Goal: Transaction & Acquisition: Purchase product/service

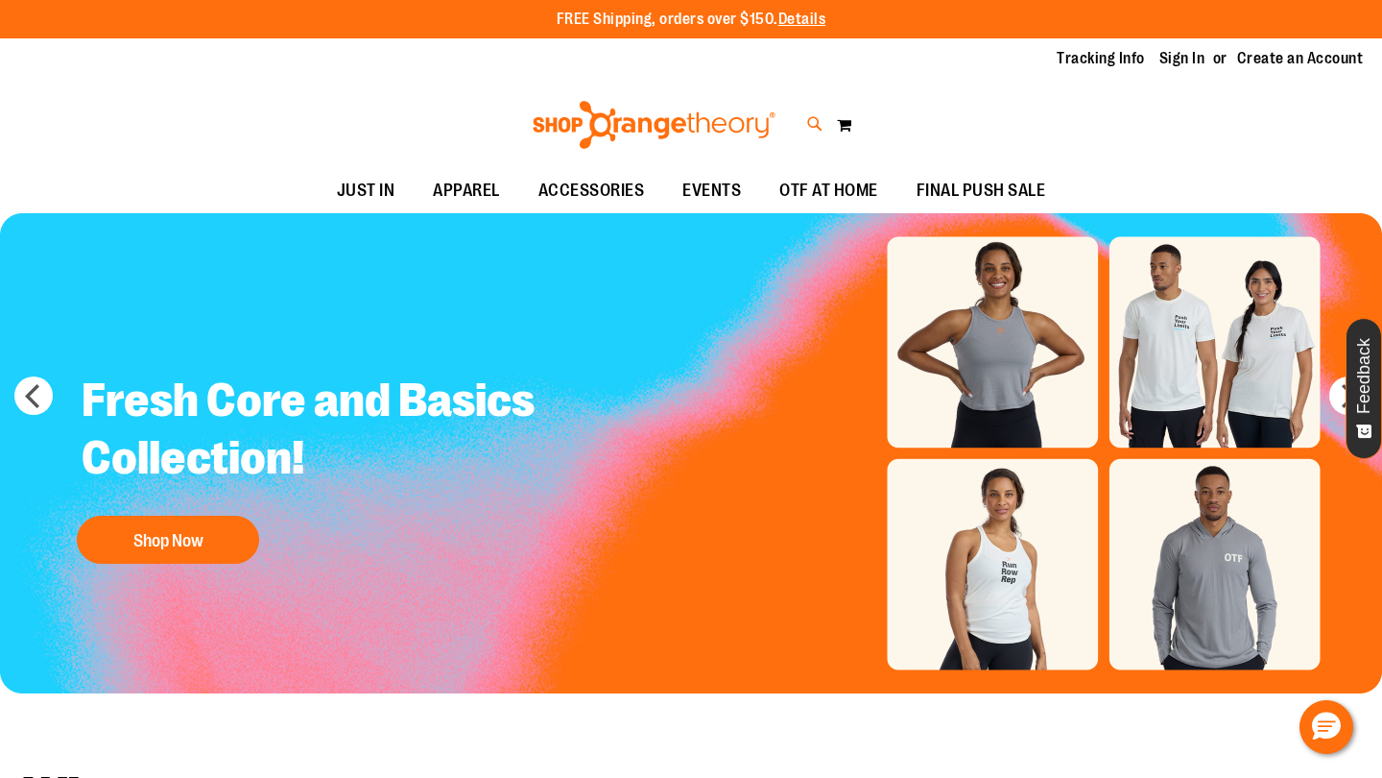
click at [815, 120] on icon at bounding box center [815, 124] width 16 height 22
type input "*****"
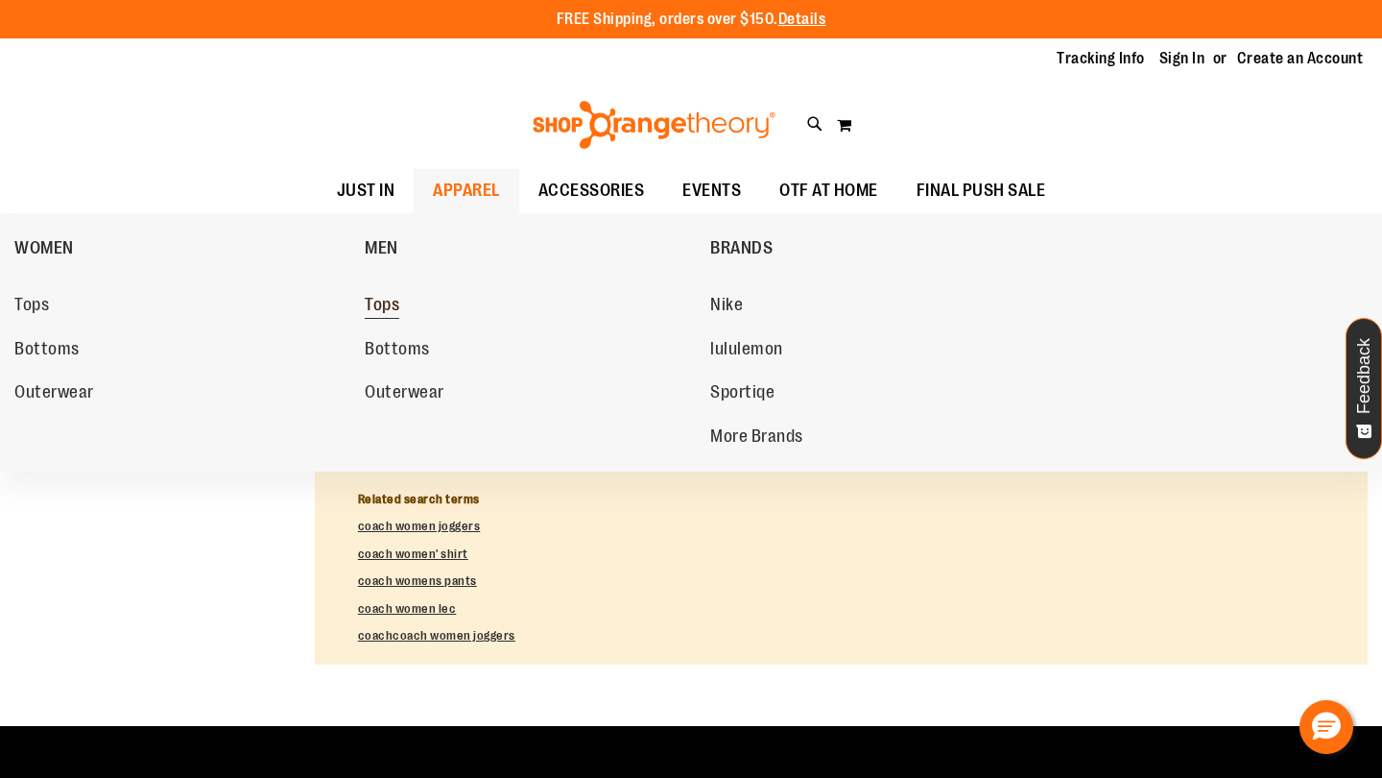
click at [381, 315] on span "Tops" at bounding box center [382, 307] width 35 height 24
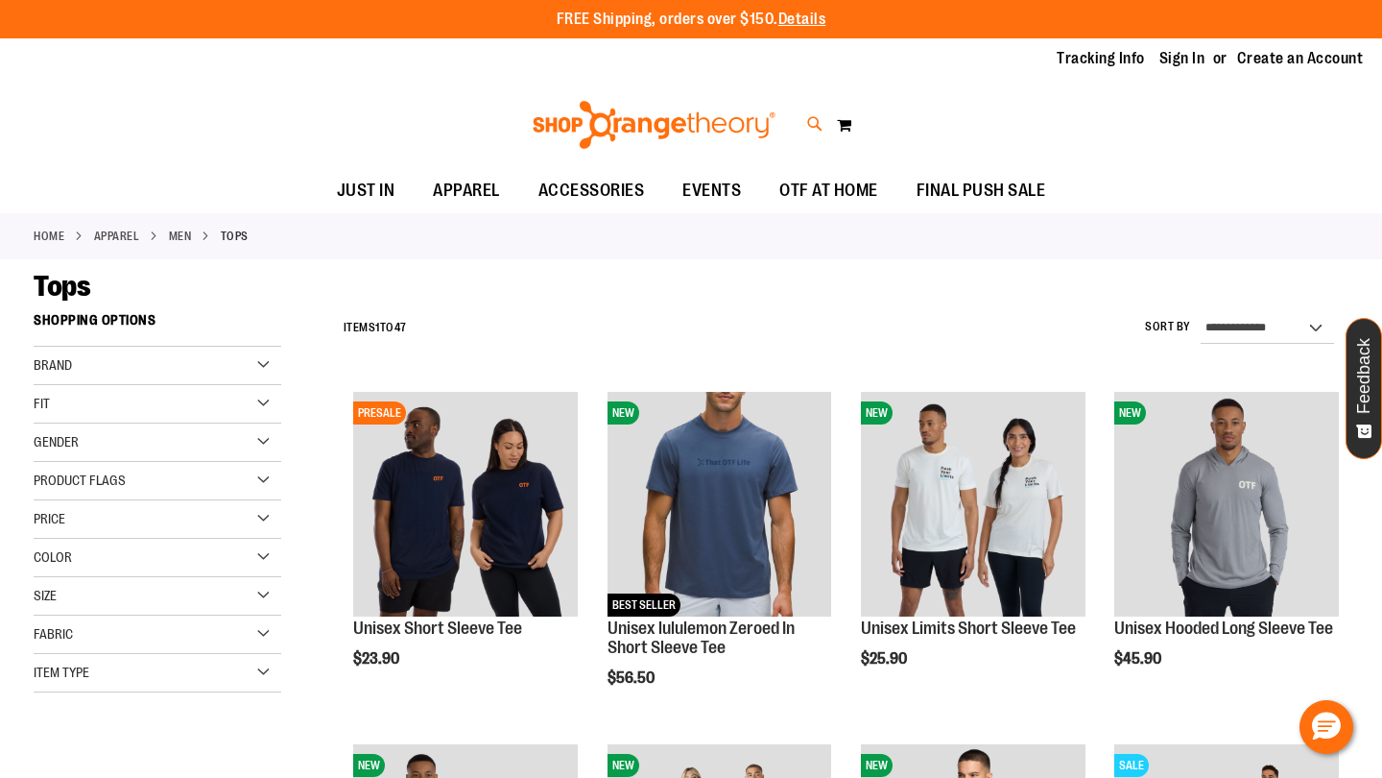
click at [815, 123] on icon at bounding box center [815, 124] width 16 height 22
type input "*********"
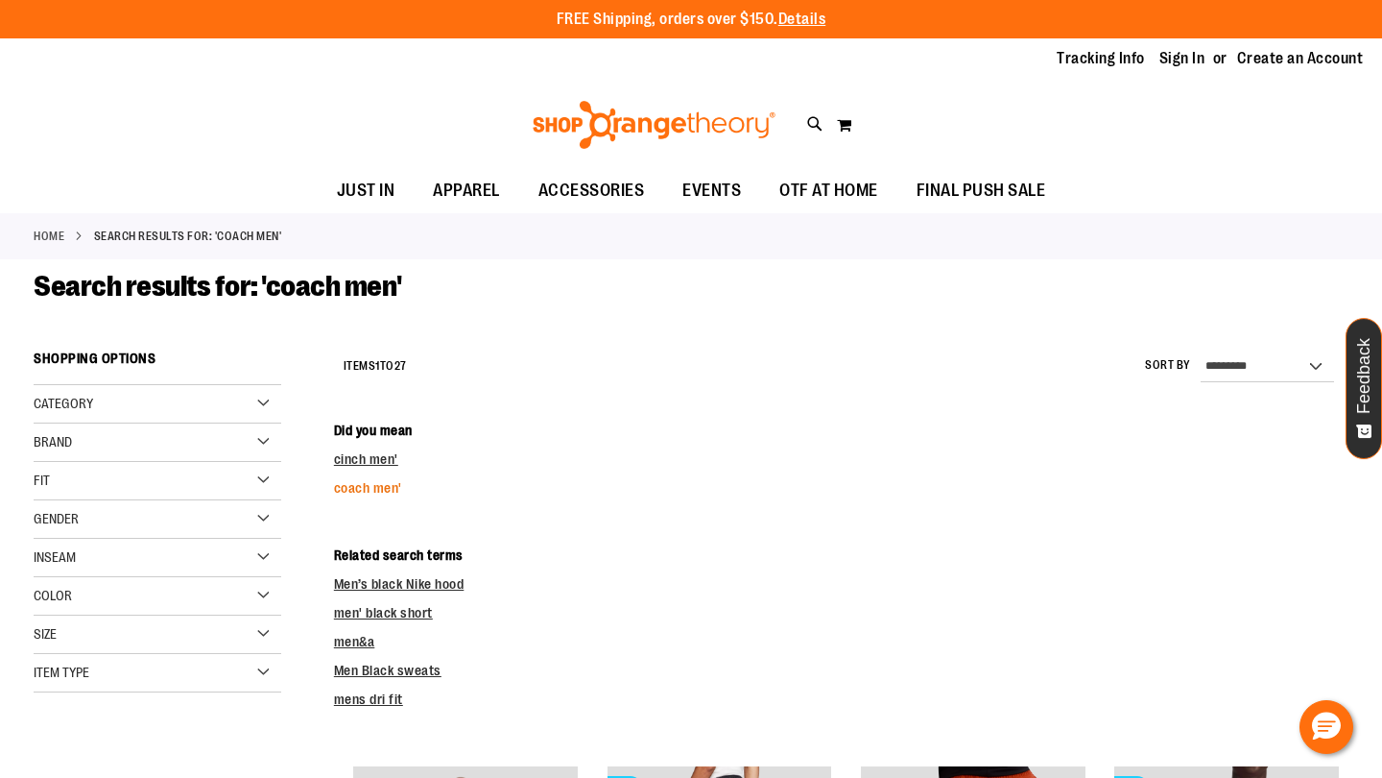
click at [346, 490] on link "coach men'" at bounding box center [368, 487] width 68 height 15
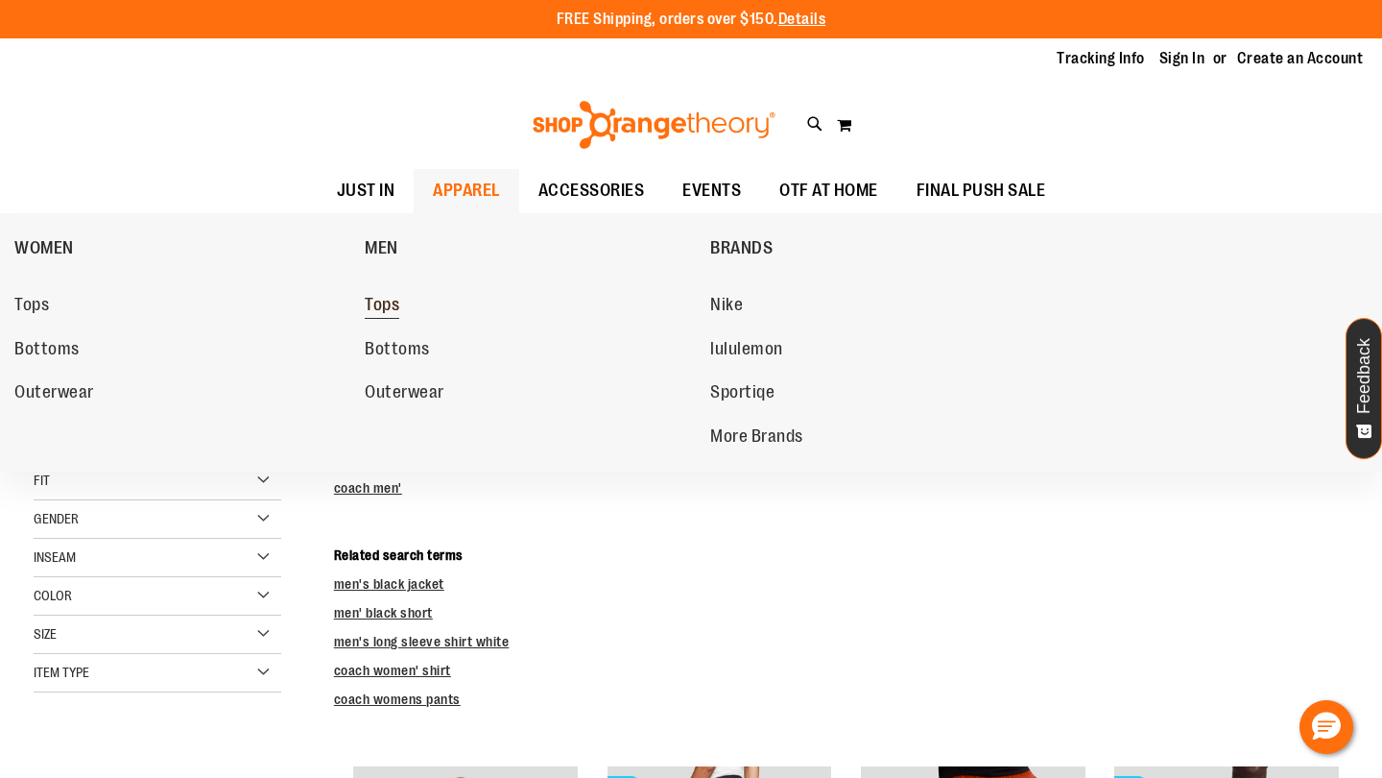
click at [388, 302] on span "Tops" at bounding box center [382, 307] width 35 height 24
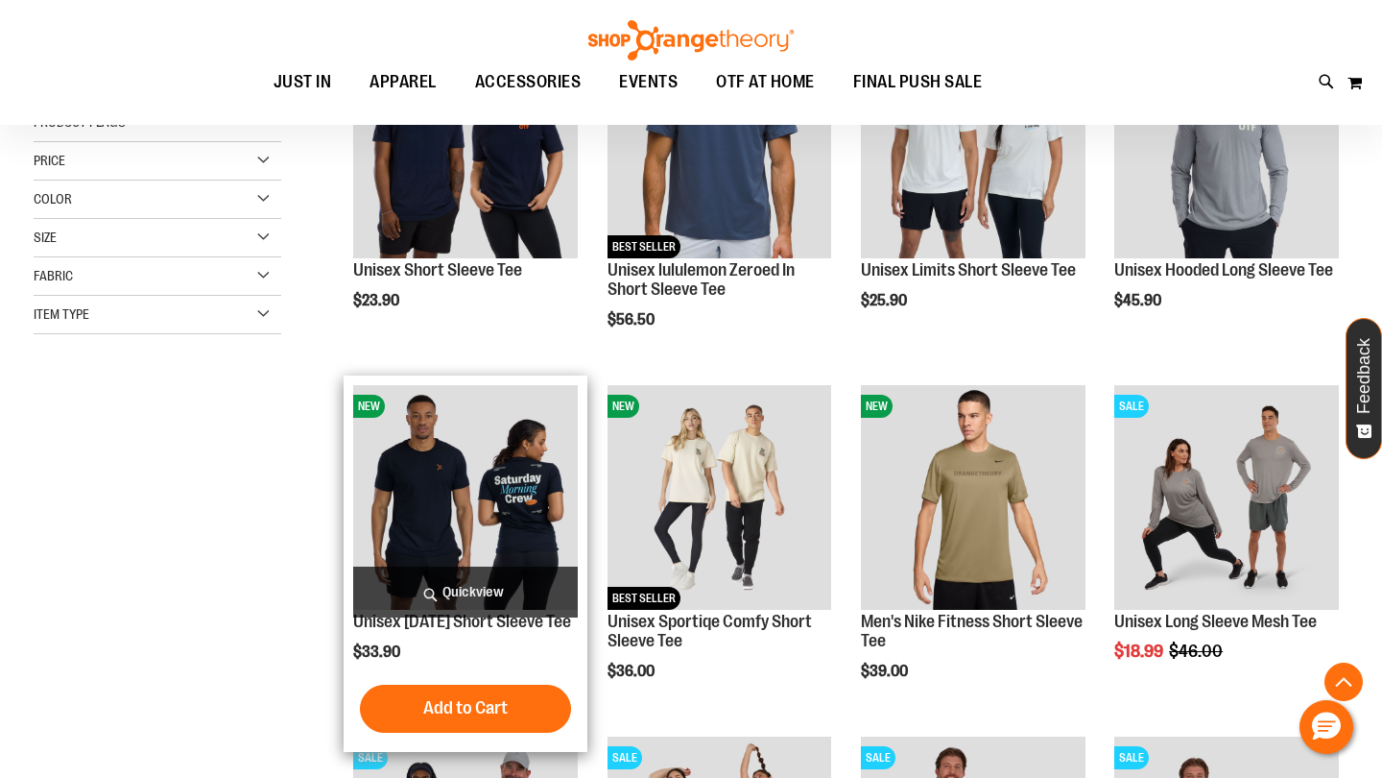
scroll to position [360, 0]
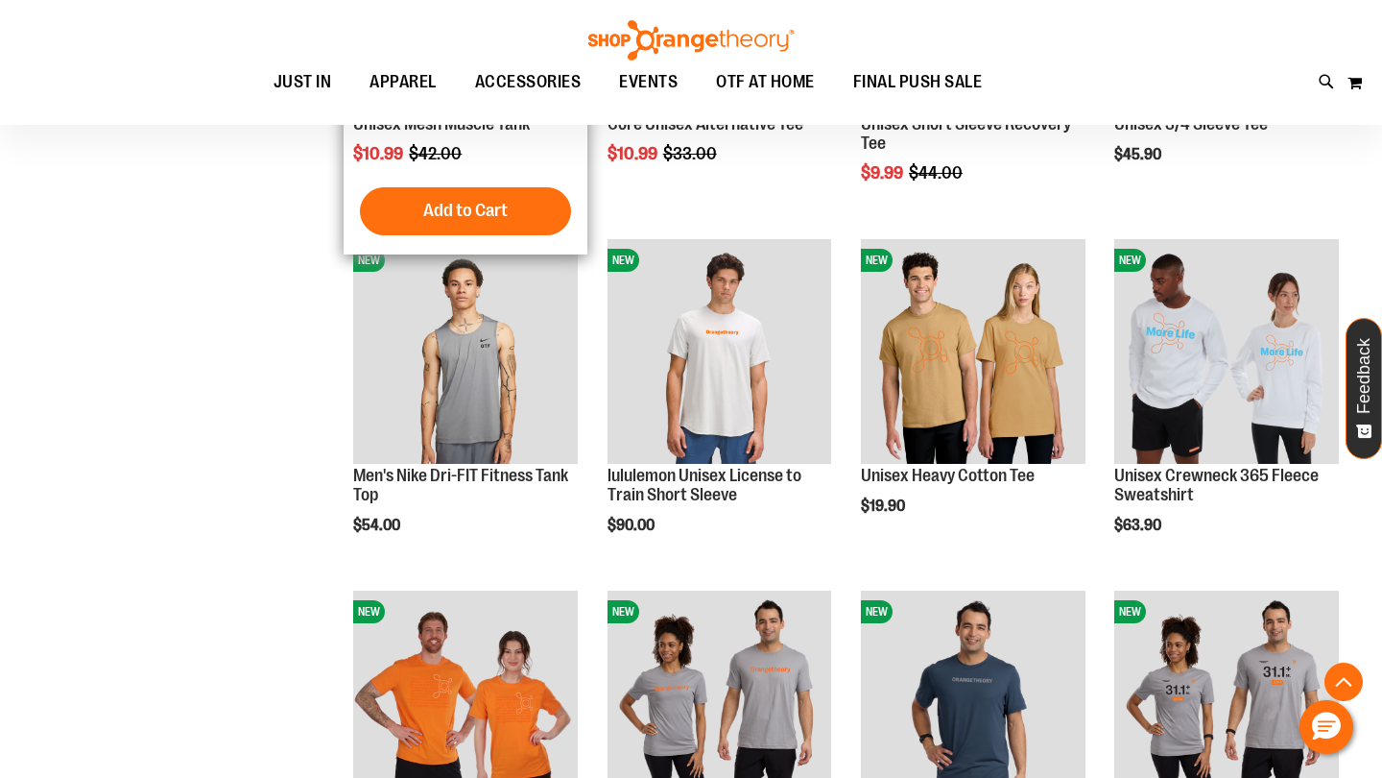
scroll to position [1561, 0]
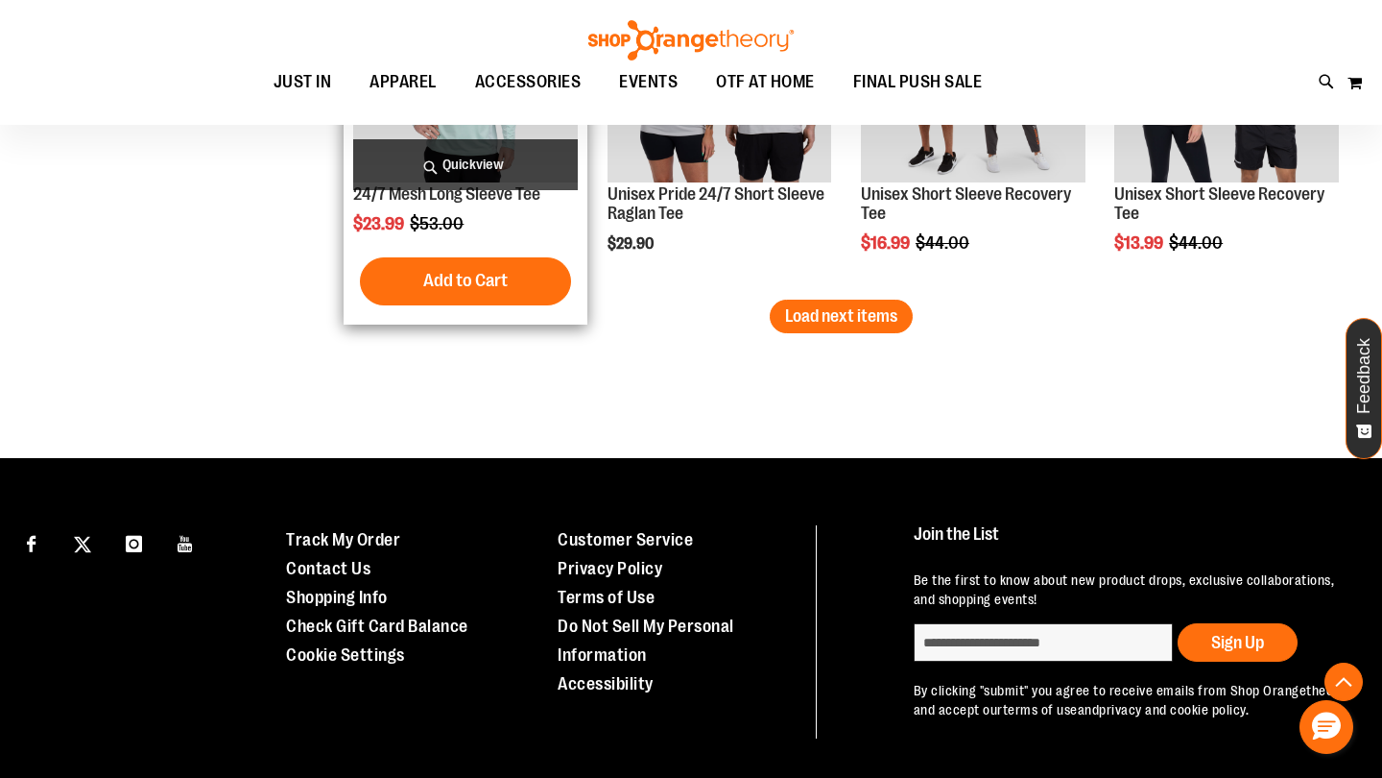
scroll to position [3246, 0]
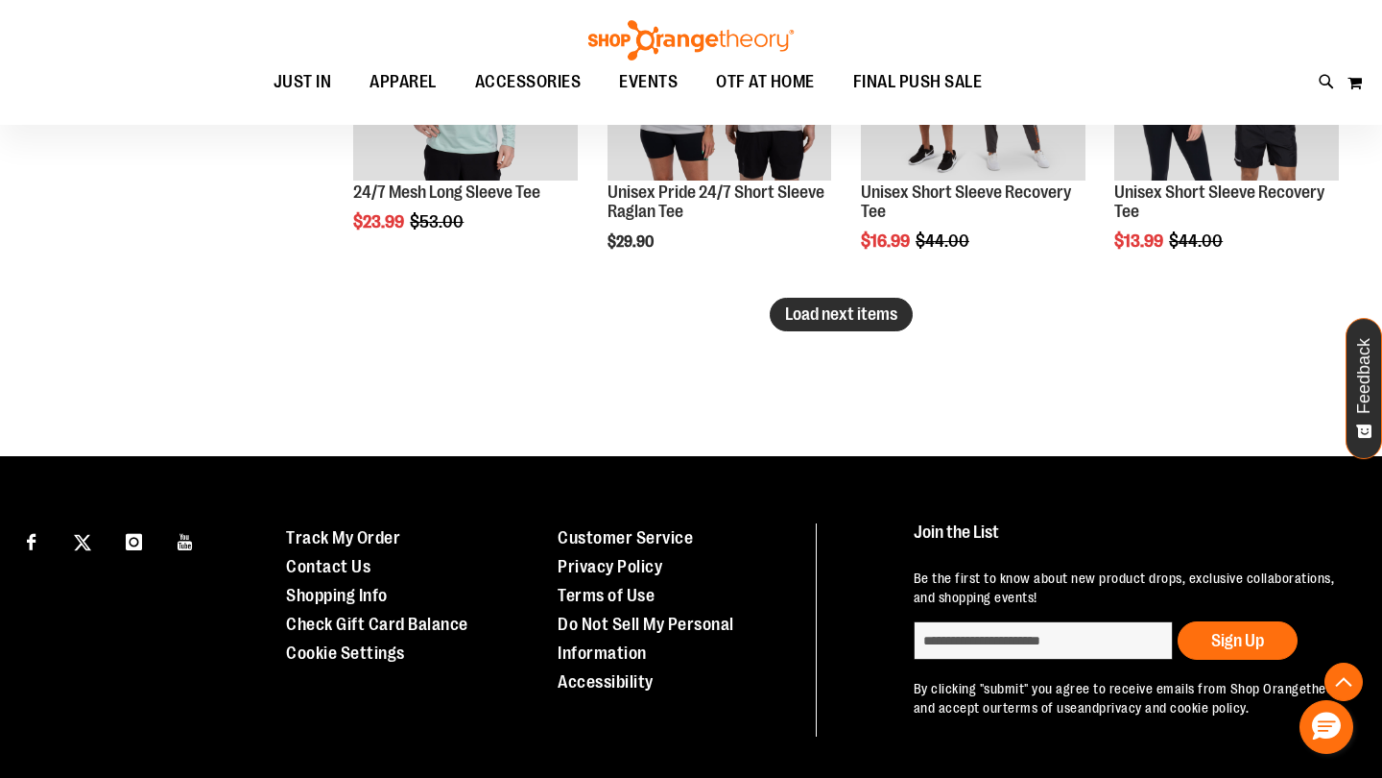
click at [878, 321] on span "Load next items" at bounding box center [841, 313] width 112 height 19
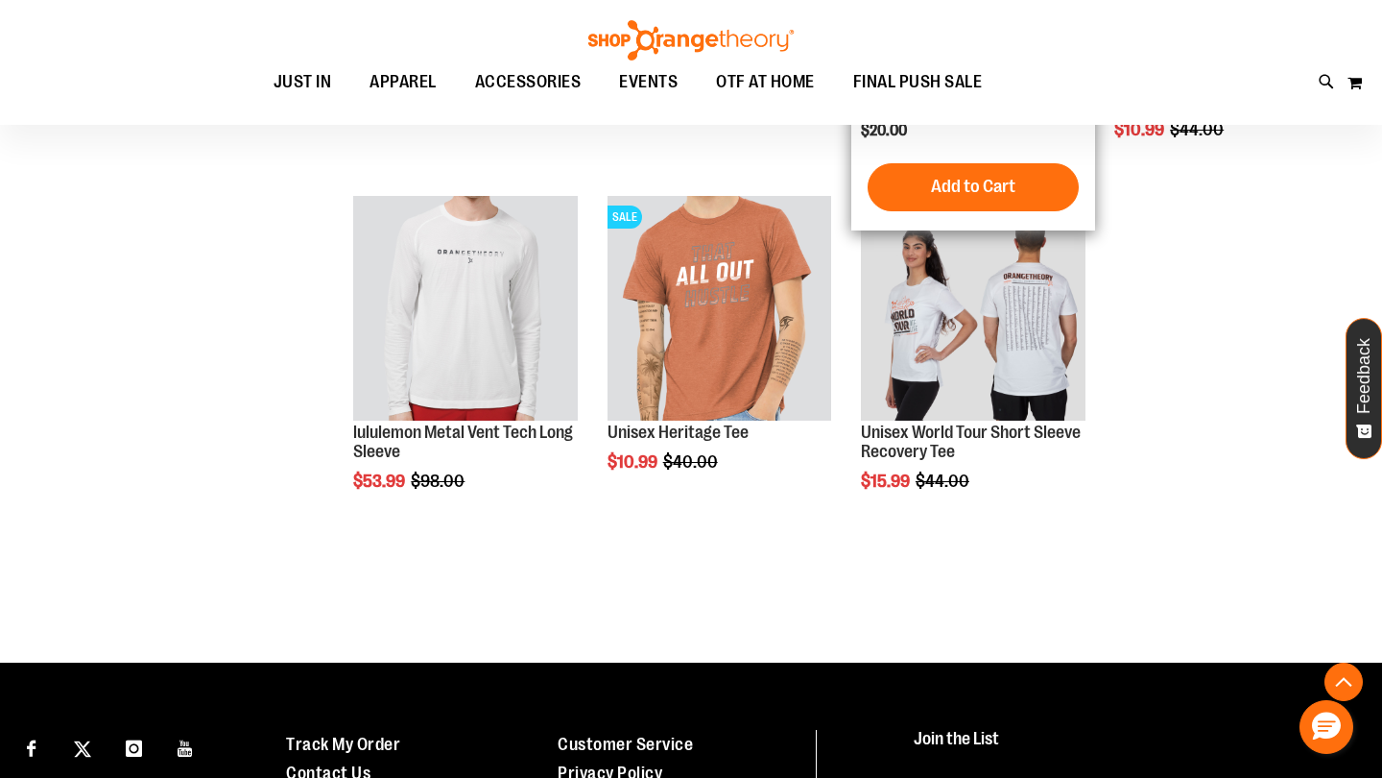
scroll to position [4089, 0]
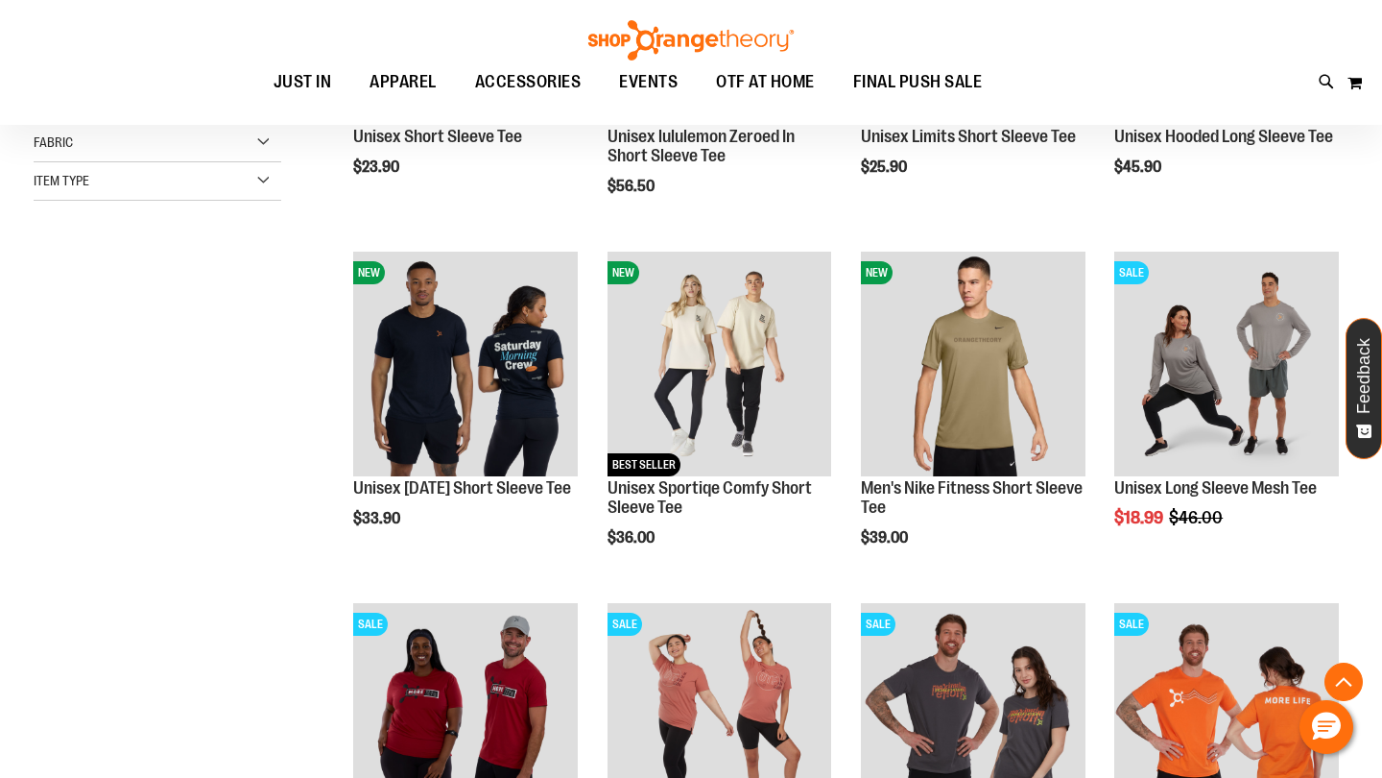
scroll to position [489, 0]
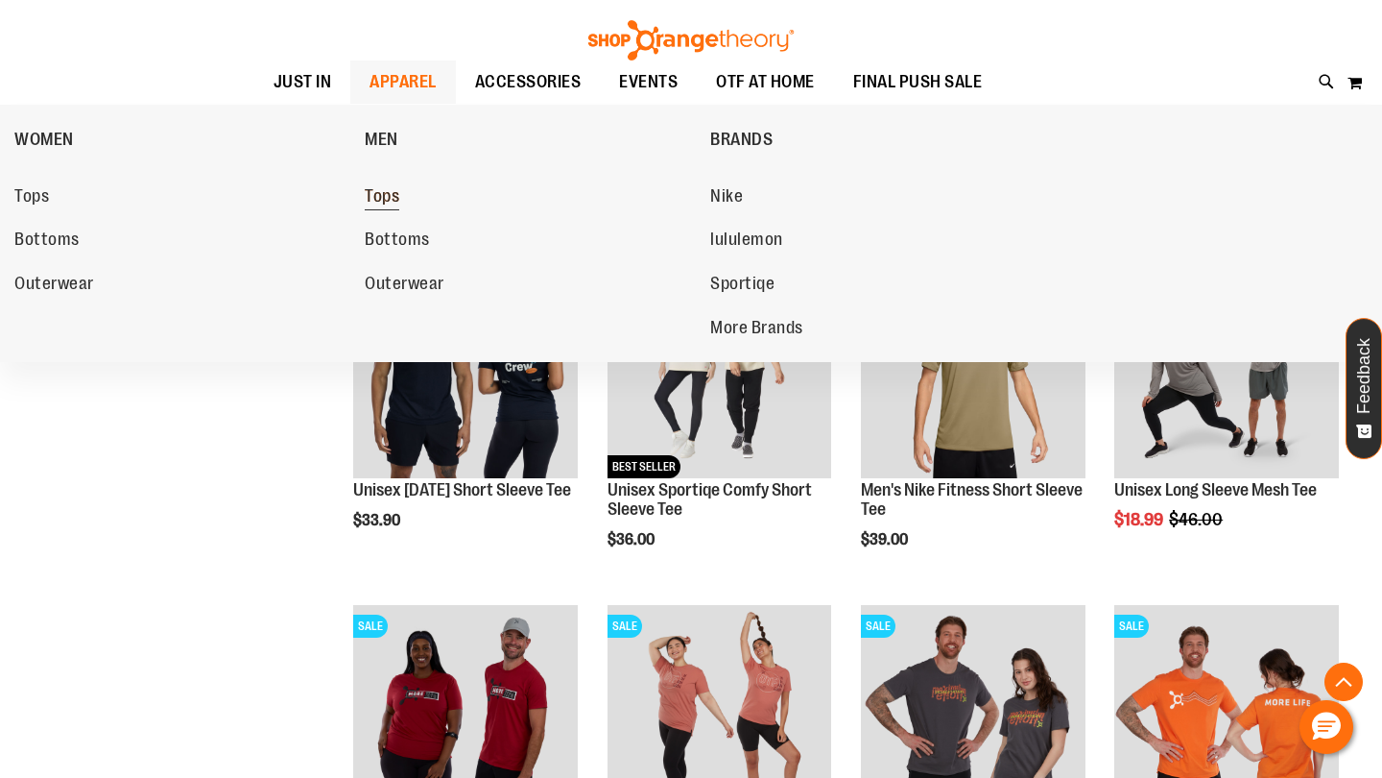
click at [379, 187] on span "Tops" at bounding box center [382, 198] width 35 height 24
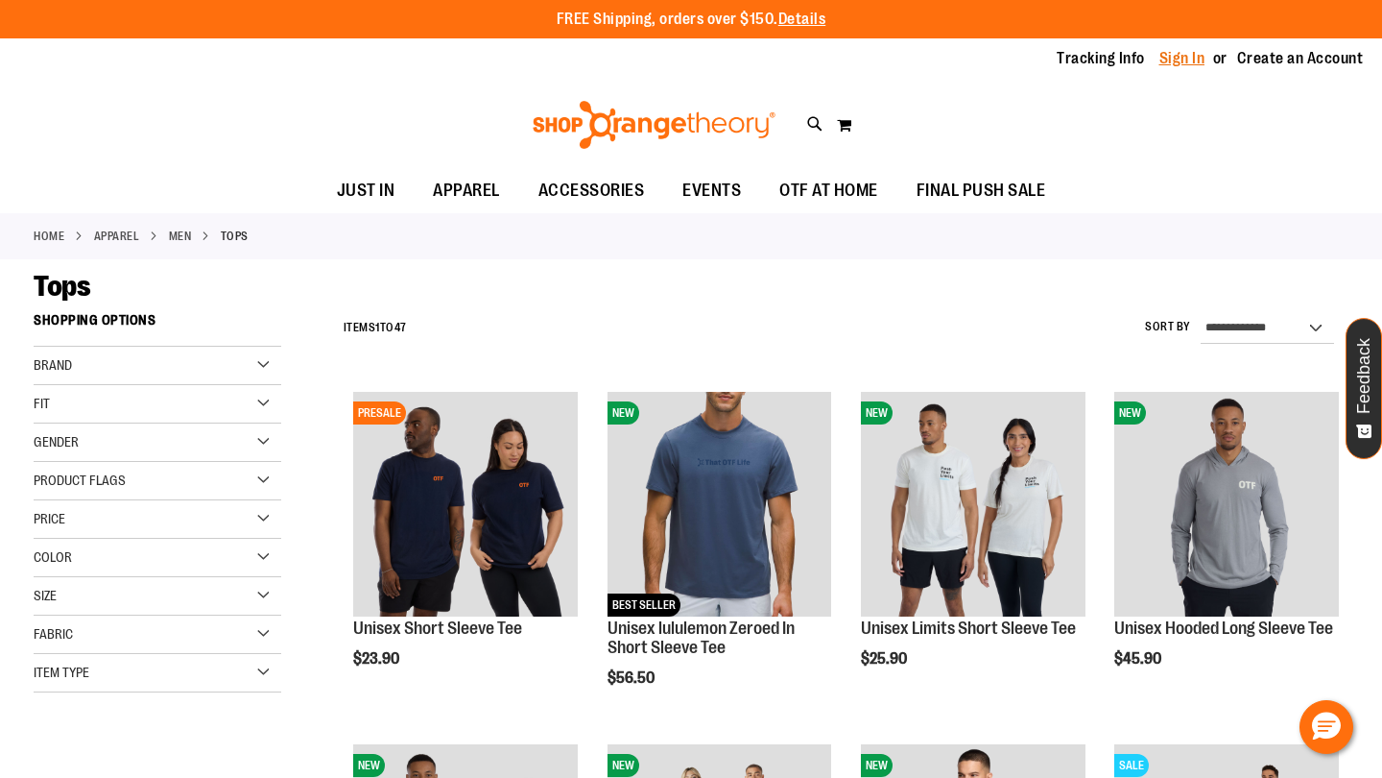
click at [1174, 63] on link "Sign In" at bounding box center [1183, 58] width 46 height 21
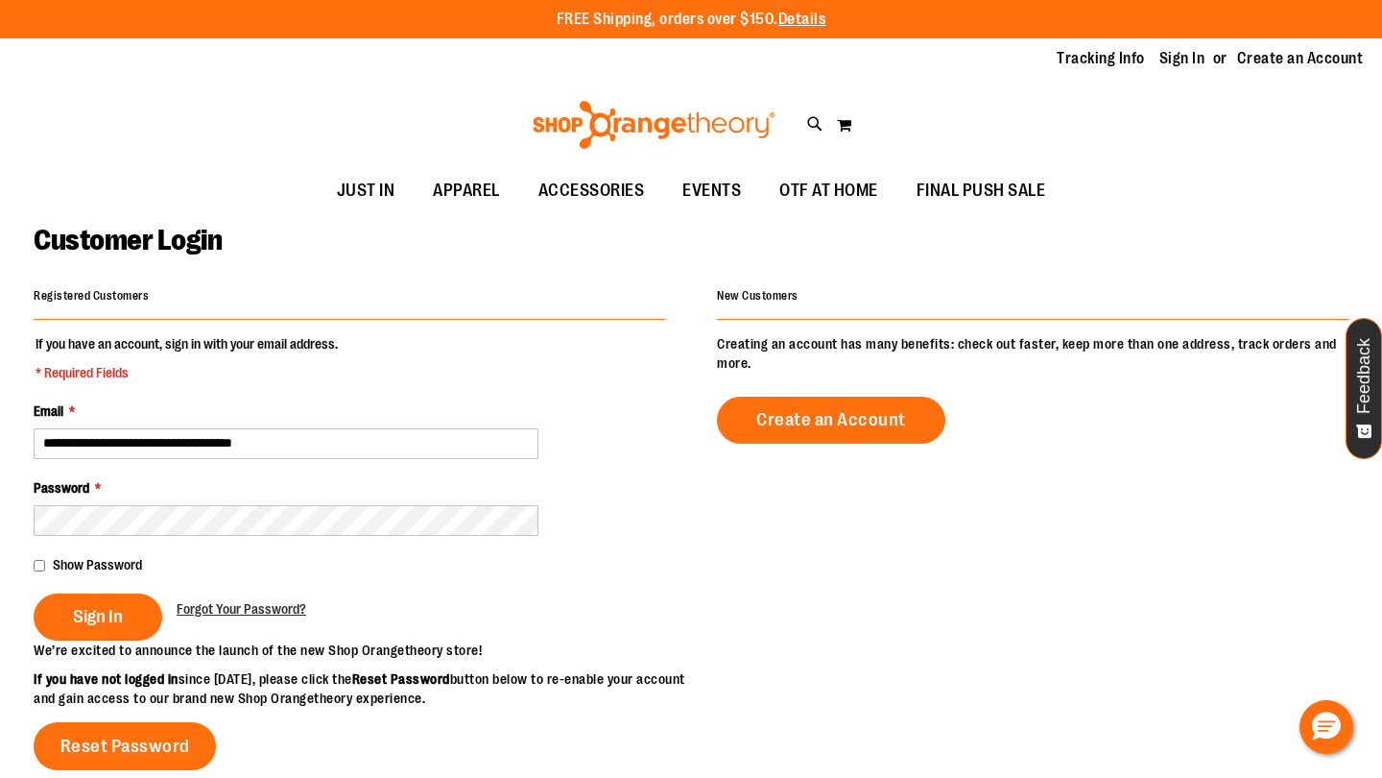
type input "**********"
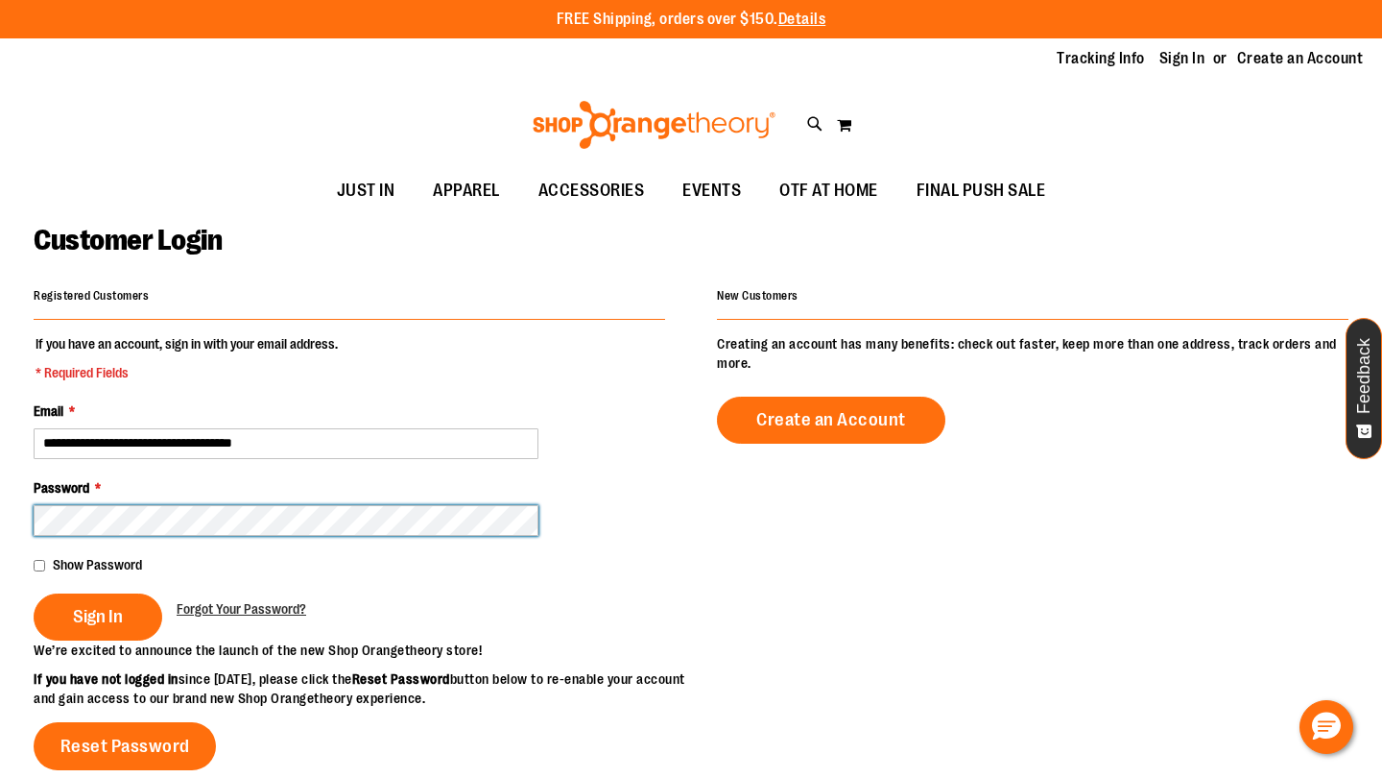
click at [97, 614] on button "Sign In" at bounding box center [98, 616] width 129 height 47
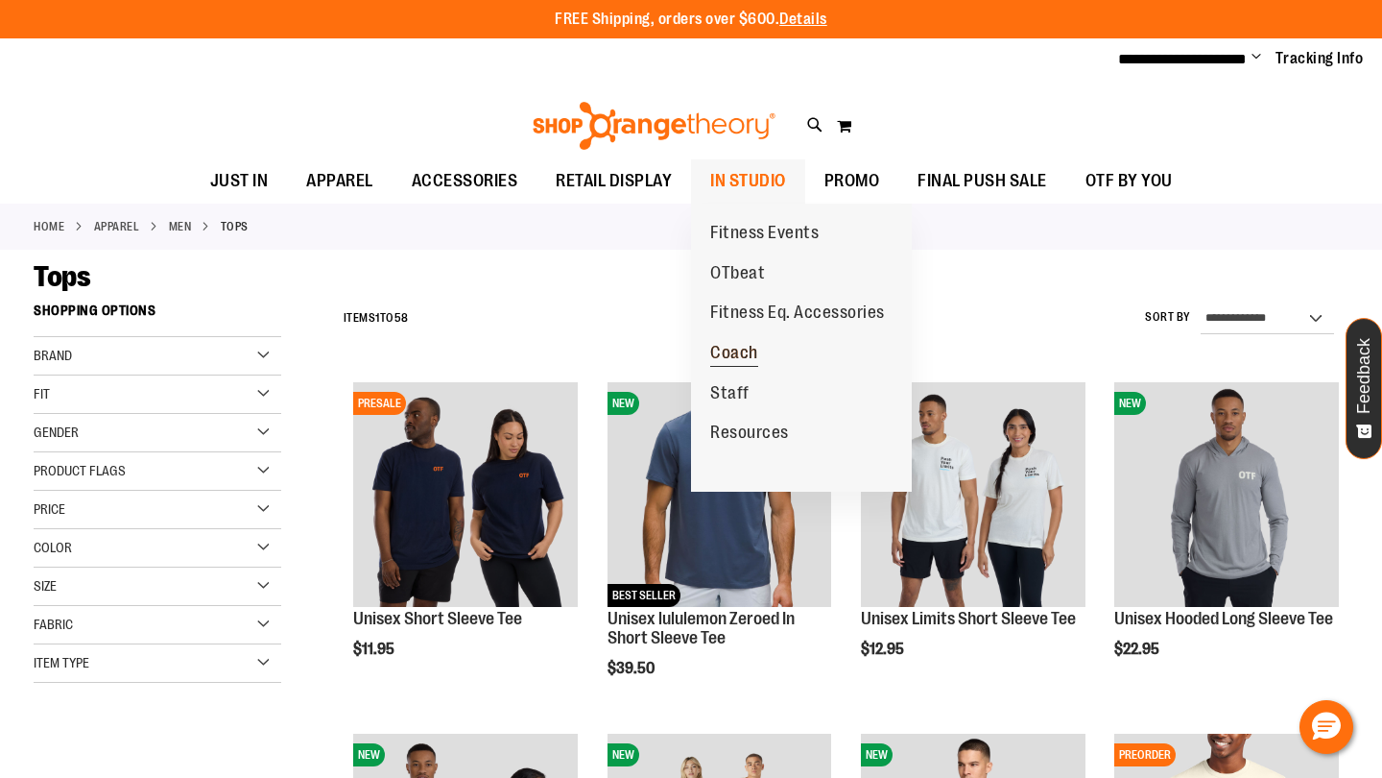
click at [745, 351] on span "Coach" at bounding box center [734, 355] width 48 height 24
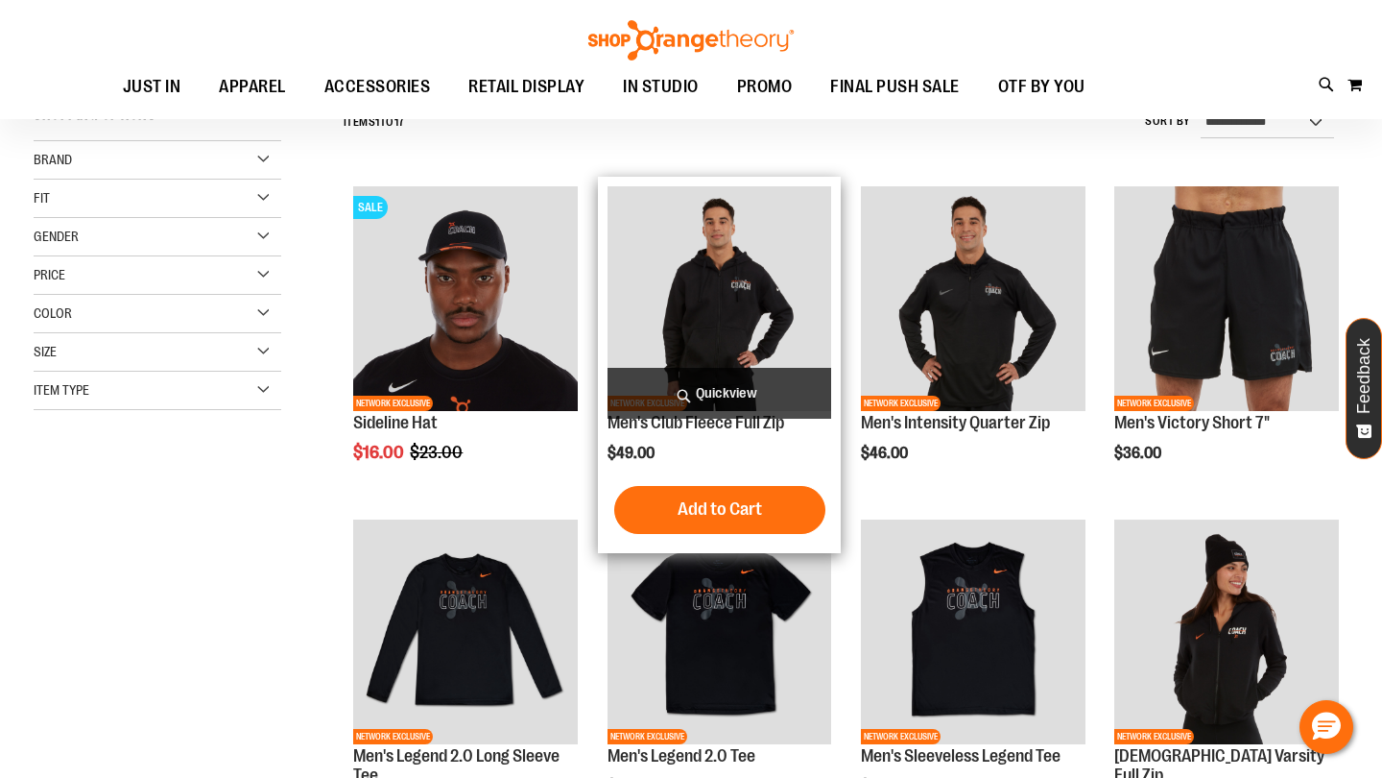
scroll to position [198, 0]
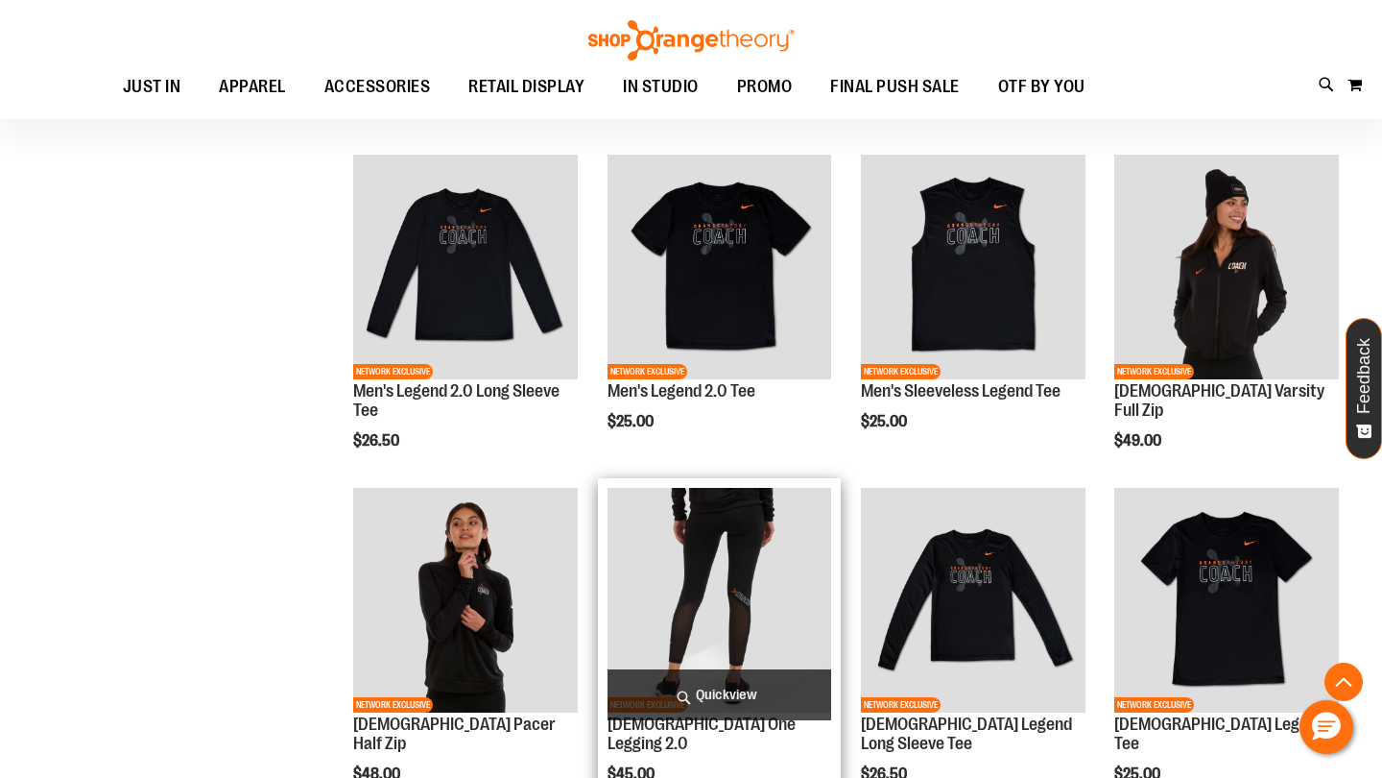
scroll to position [558, 0]
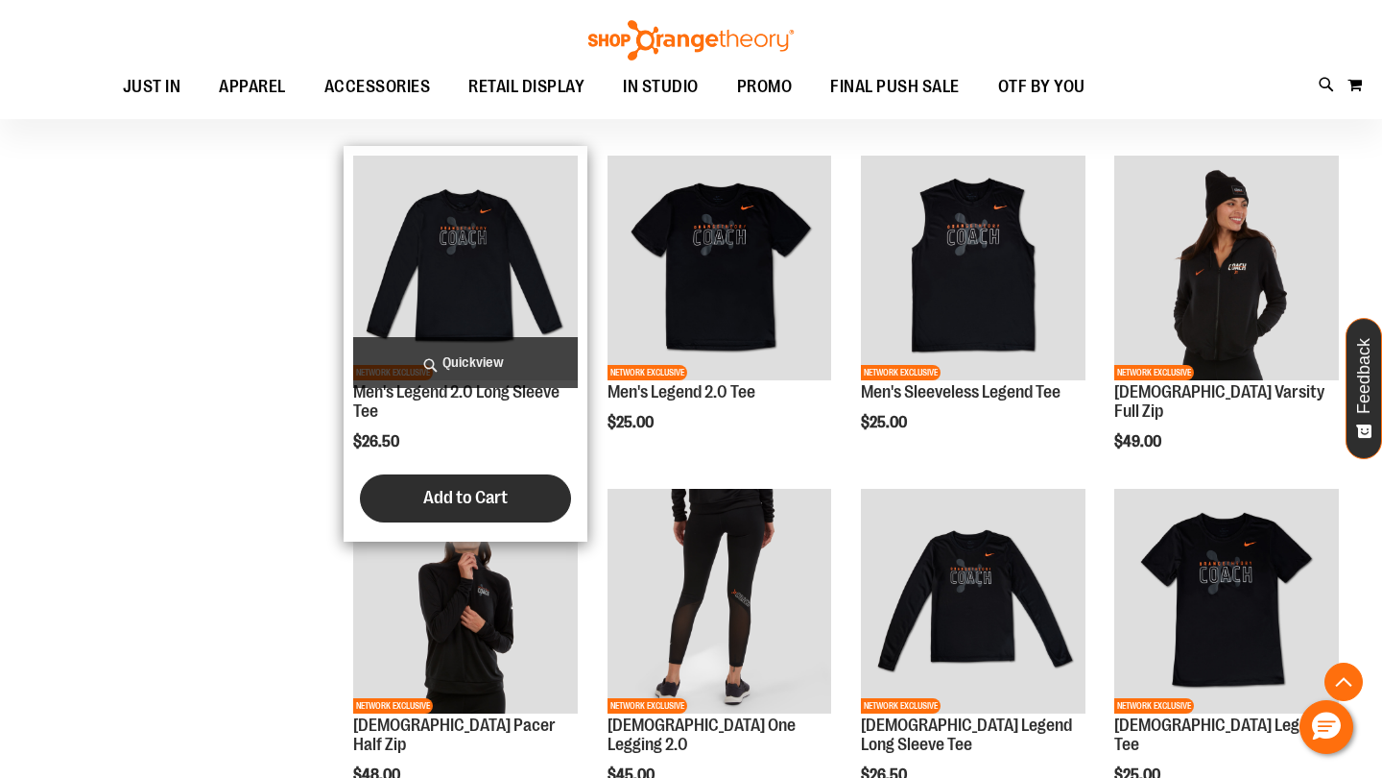
click at [457, 500] on span "Add to Cart" at bounding box center [465, 497] width 84 height 21
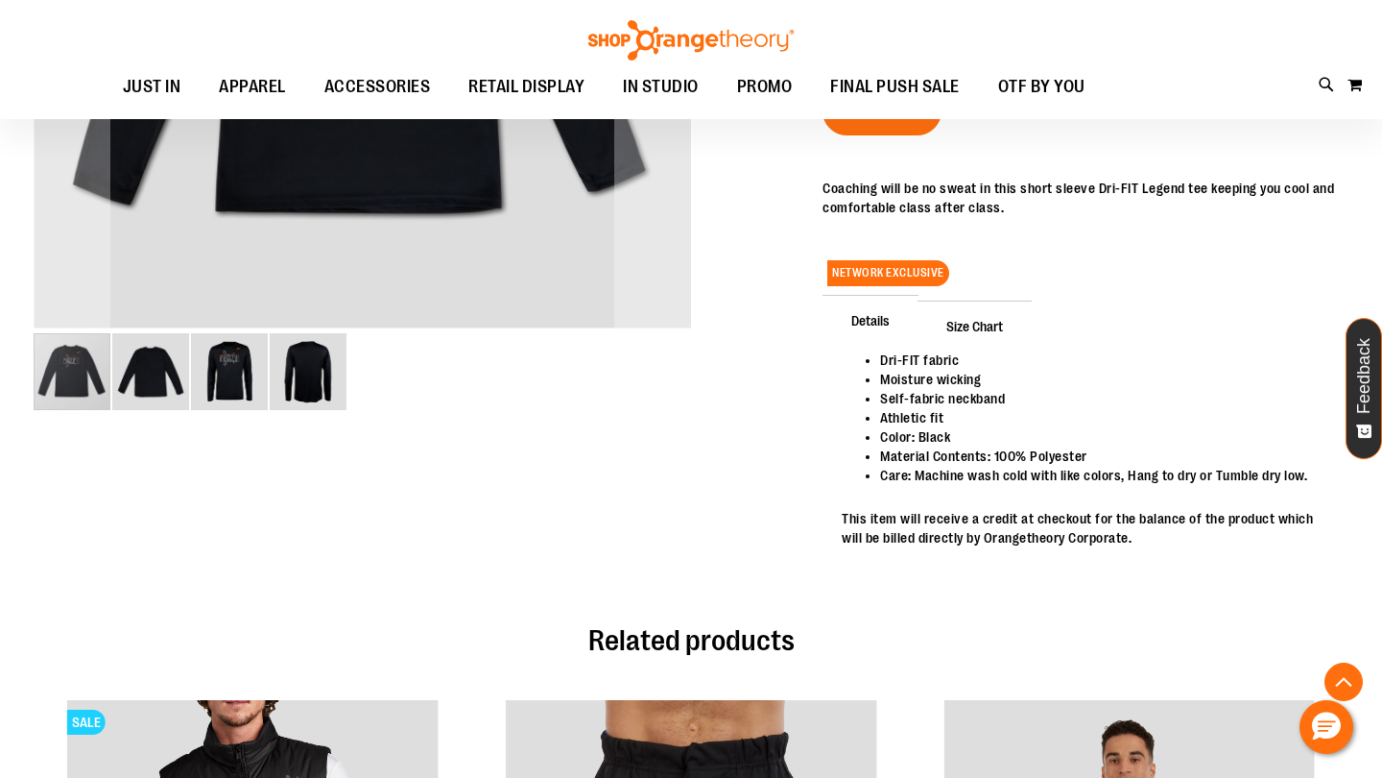
scroll to position [646, 0]
click at [982, 324] on span "Size Chart" at bounding box center [975, 325] width 114 height 50
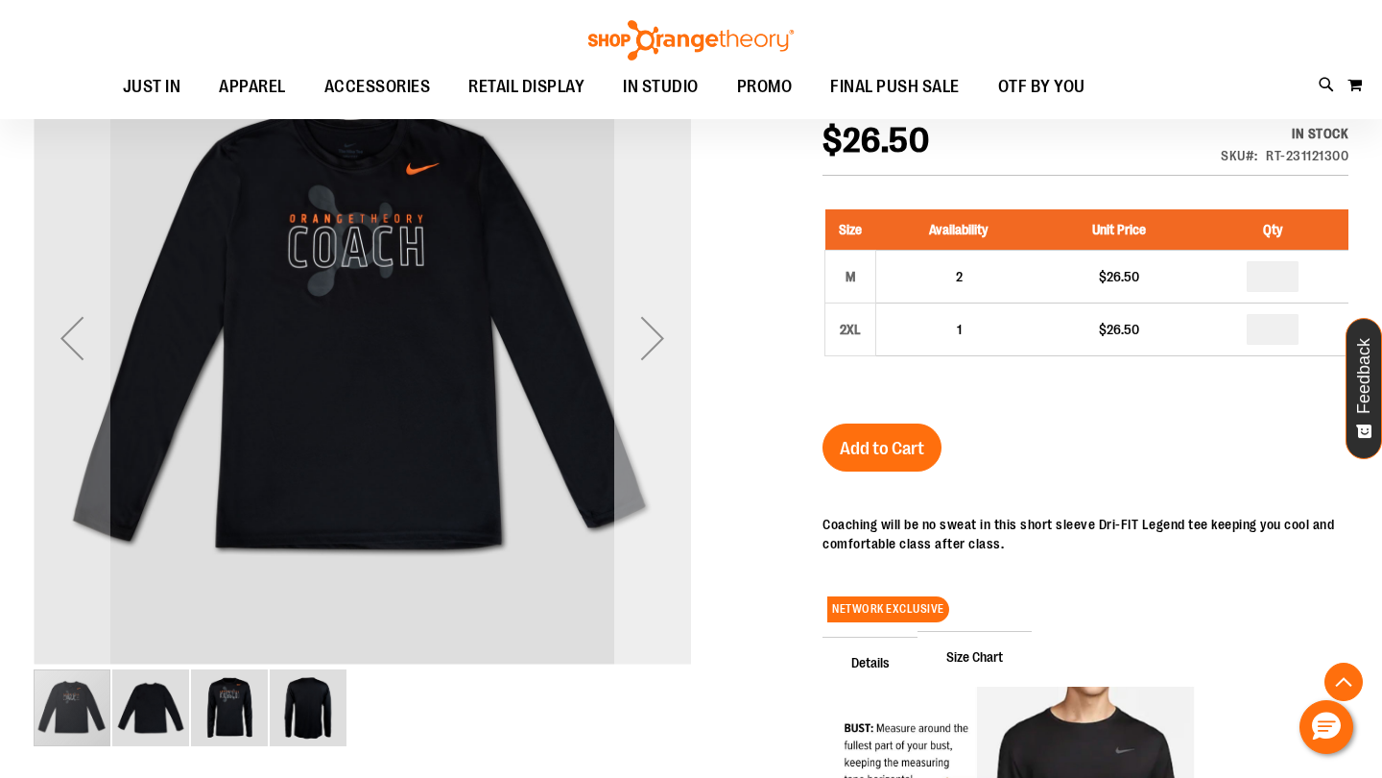
scroll to position [305, 0]
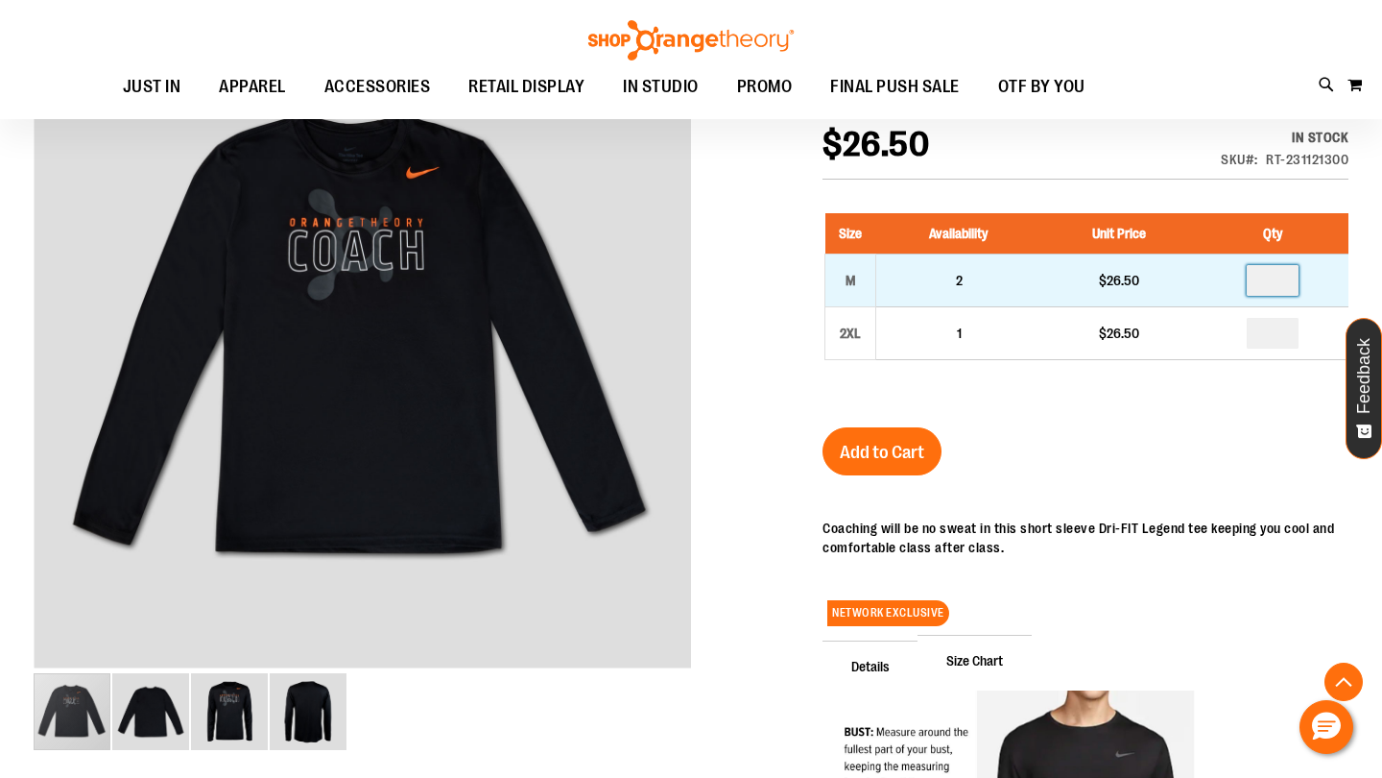
click at [1291, 281] on input "number" at bounding box center [1273, 280] width 52 height 31
type input "*"
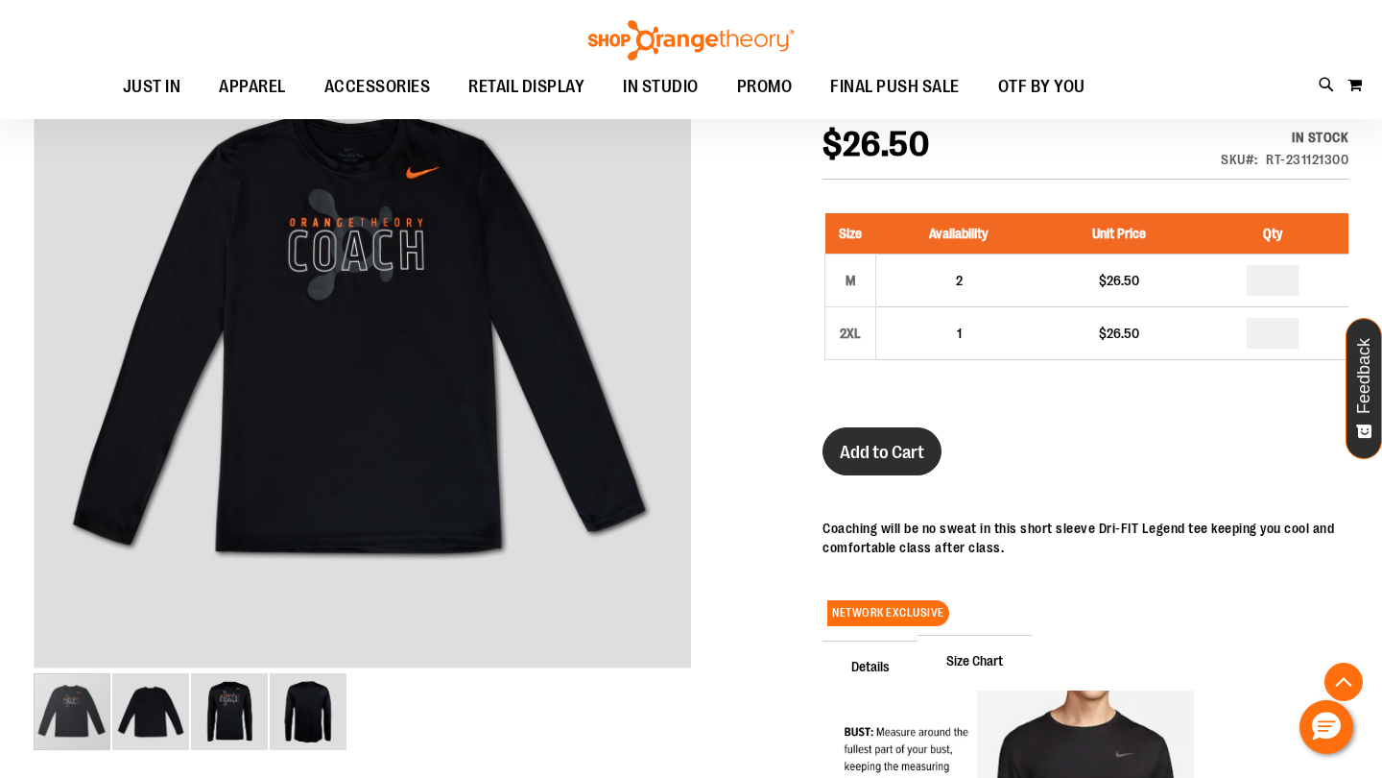
click at [900, 461] on span "Add to Cart" at bounding box center [882, 452] width 84 height 21
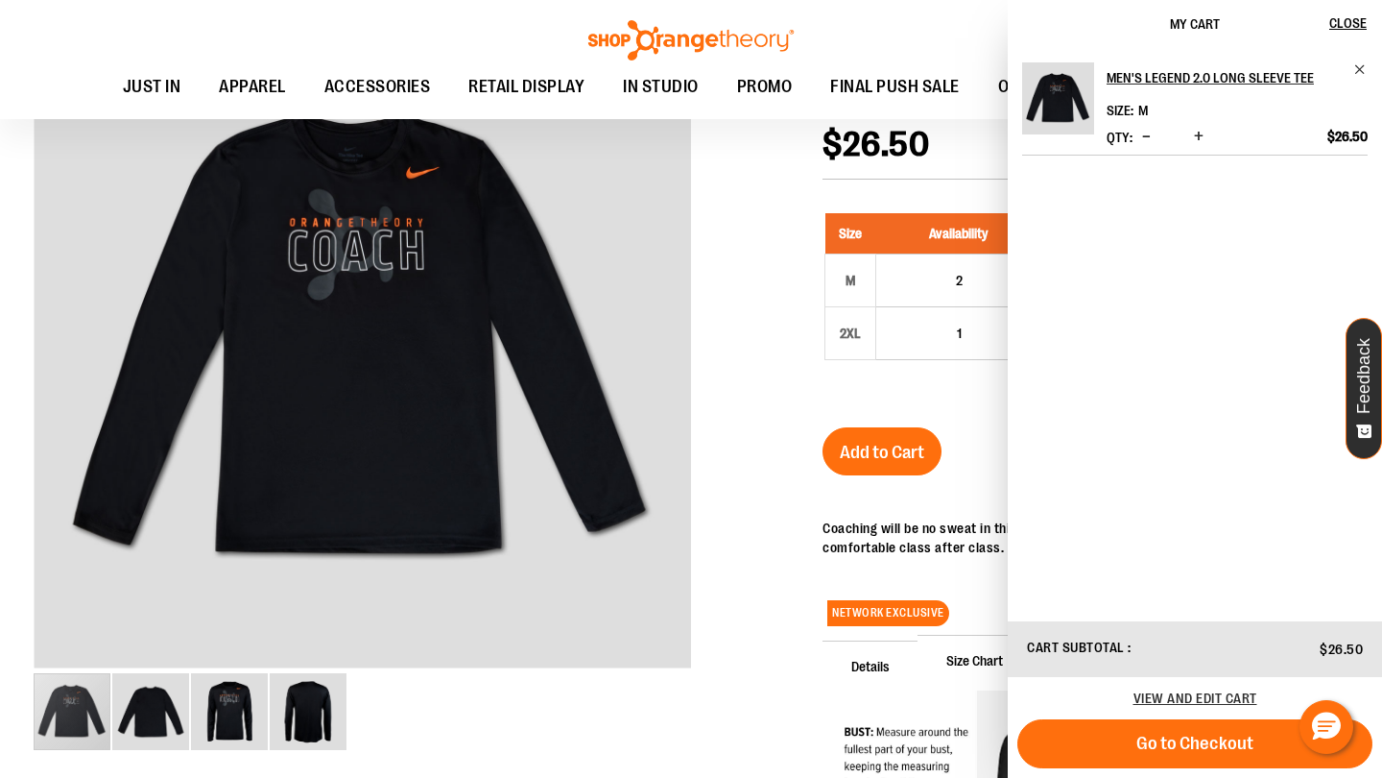
click at [767, 330] on div at bounding box center [691, 690] width 1315 height 1354
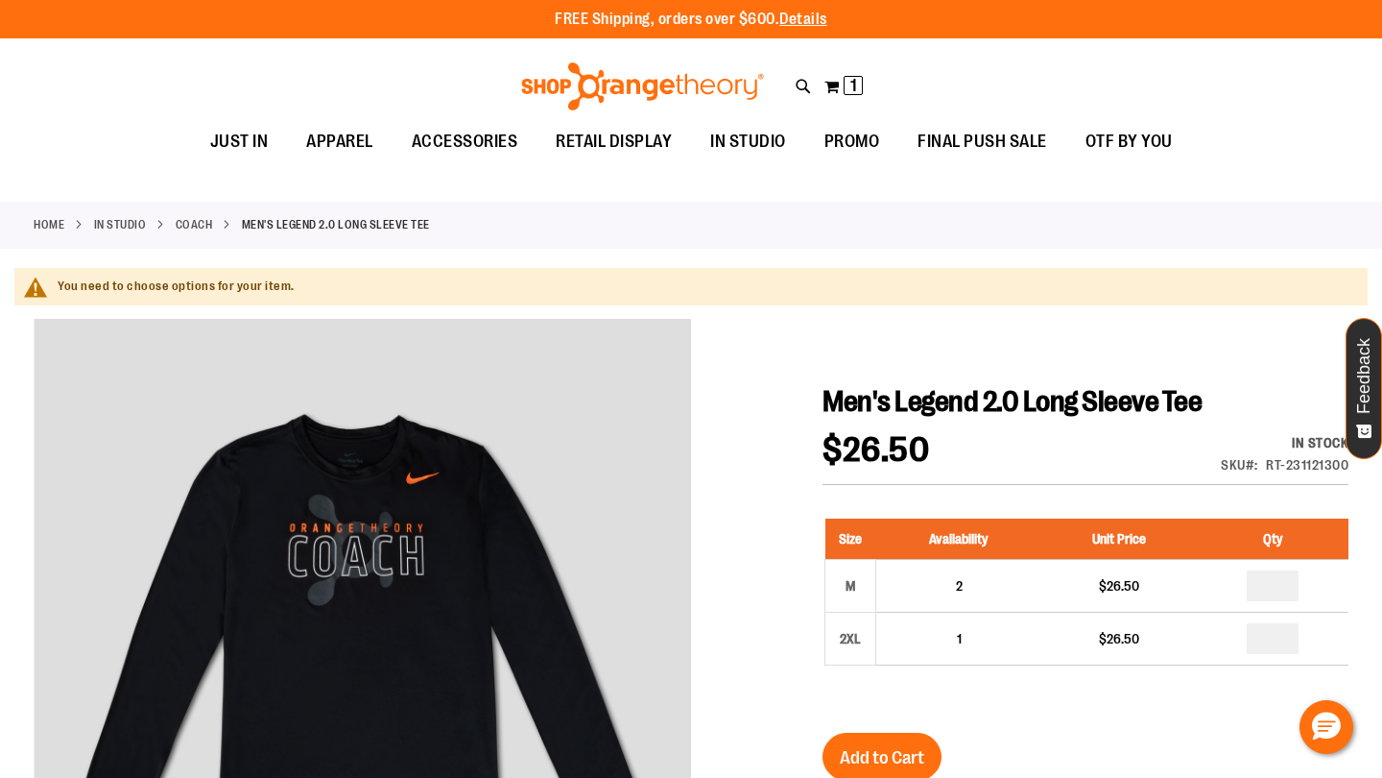
scroll to position [0, 0]
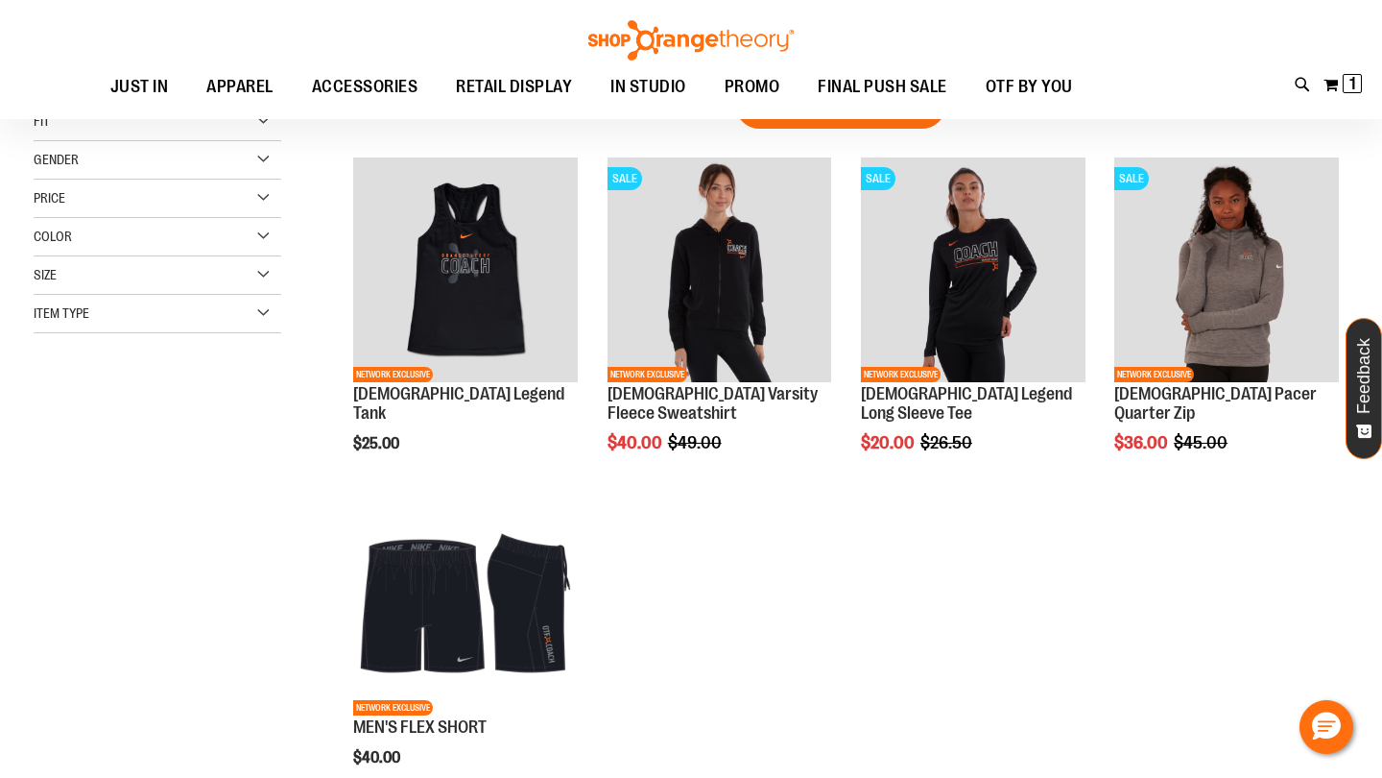
scroll to position [260, 0]
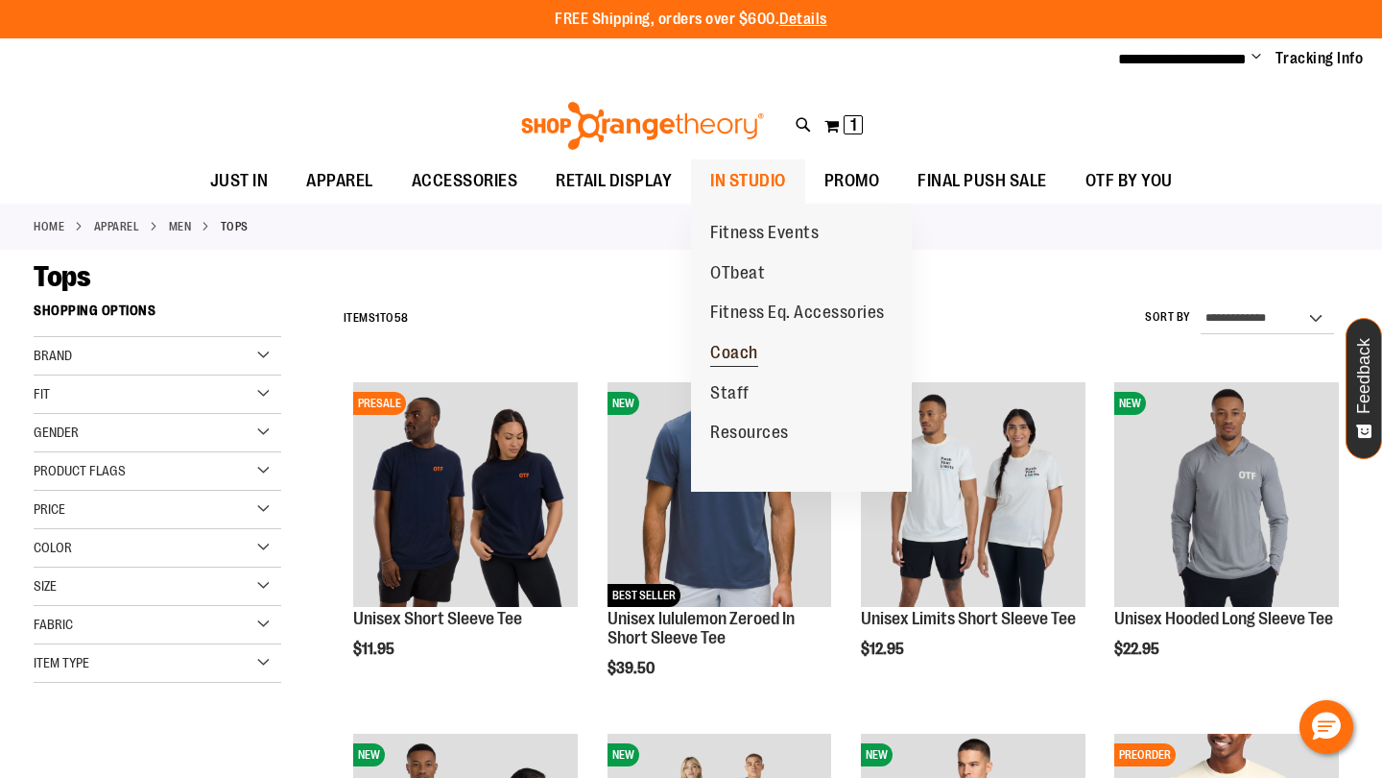
click at [722, 348] on span "Coach" at bounding box center [734, 355] width 48 height 24
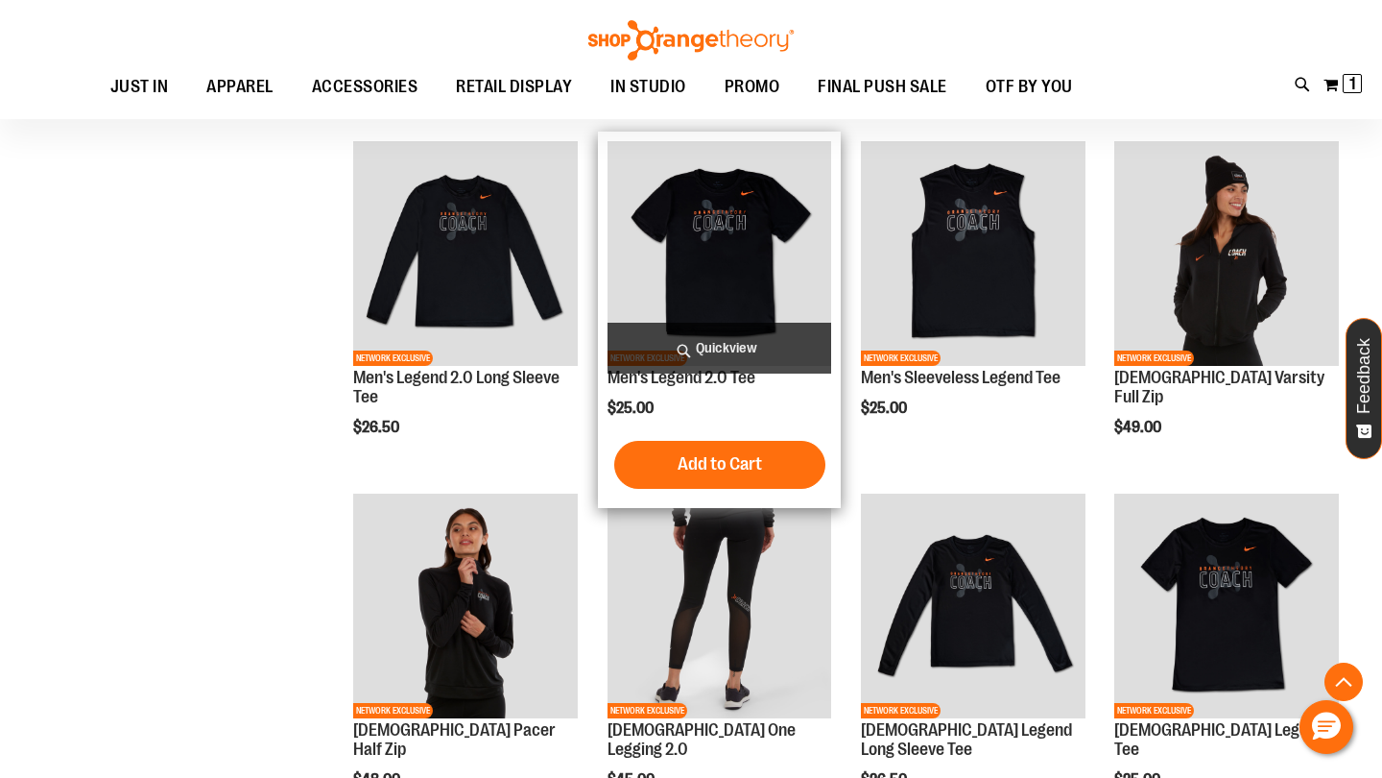
scroll to position [591, 0]
click at [711, 228] on img "product" at bounding box center [720, 253] width 225 height 225
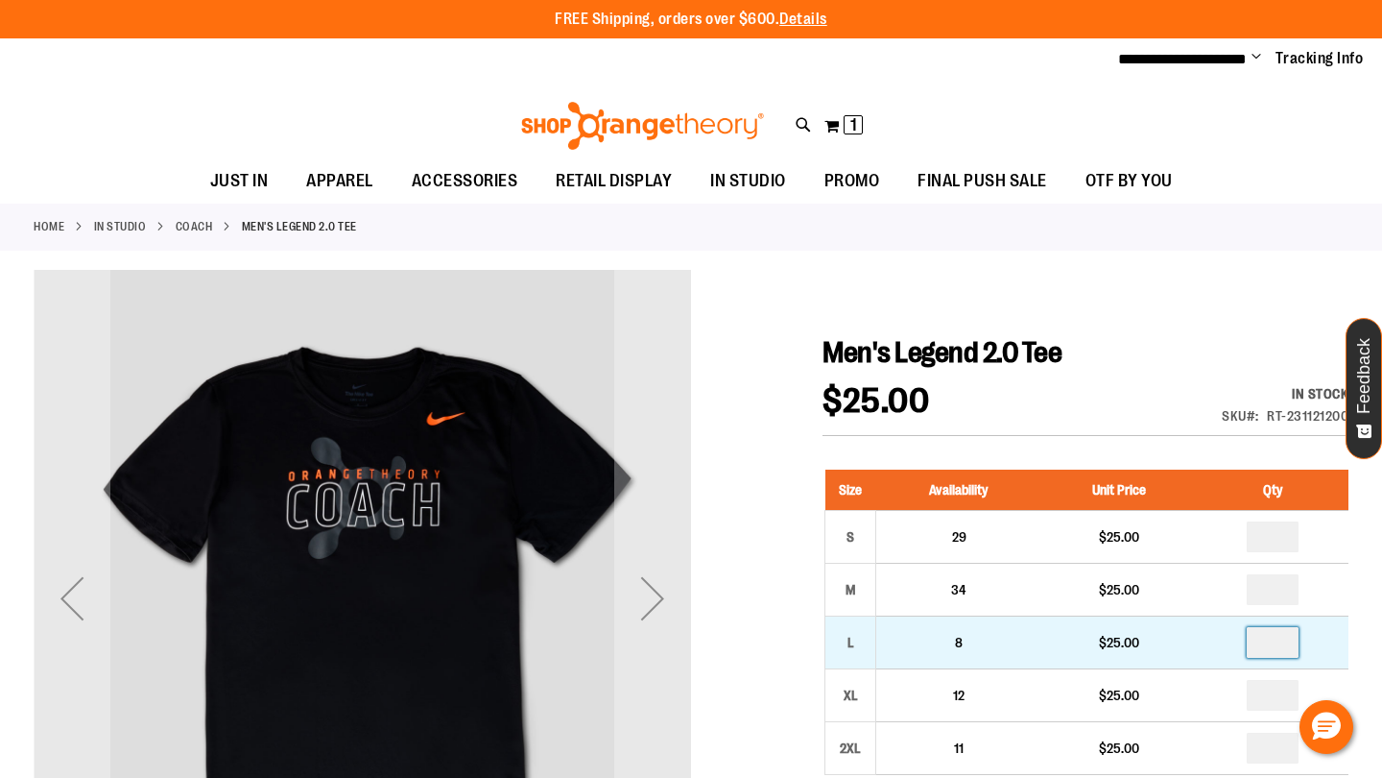
click at [1292, 639] on input "number" at bounding box center [1273, 642] width 52 height 31
type input "*"
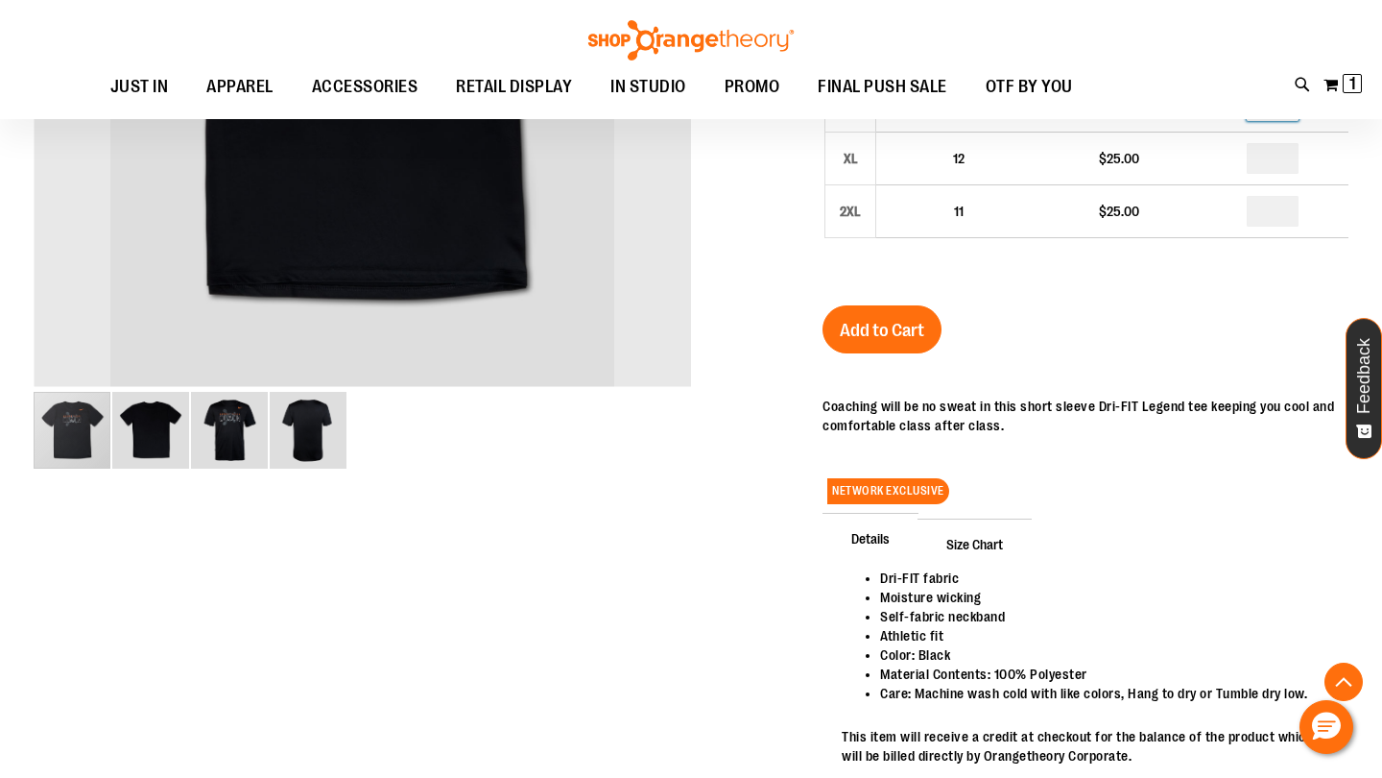
scroll to position [531, 0]
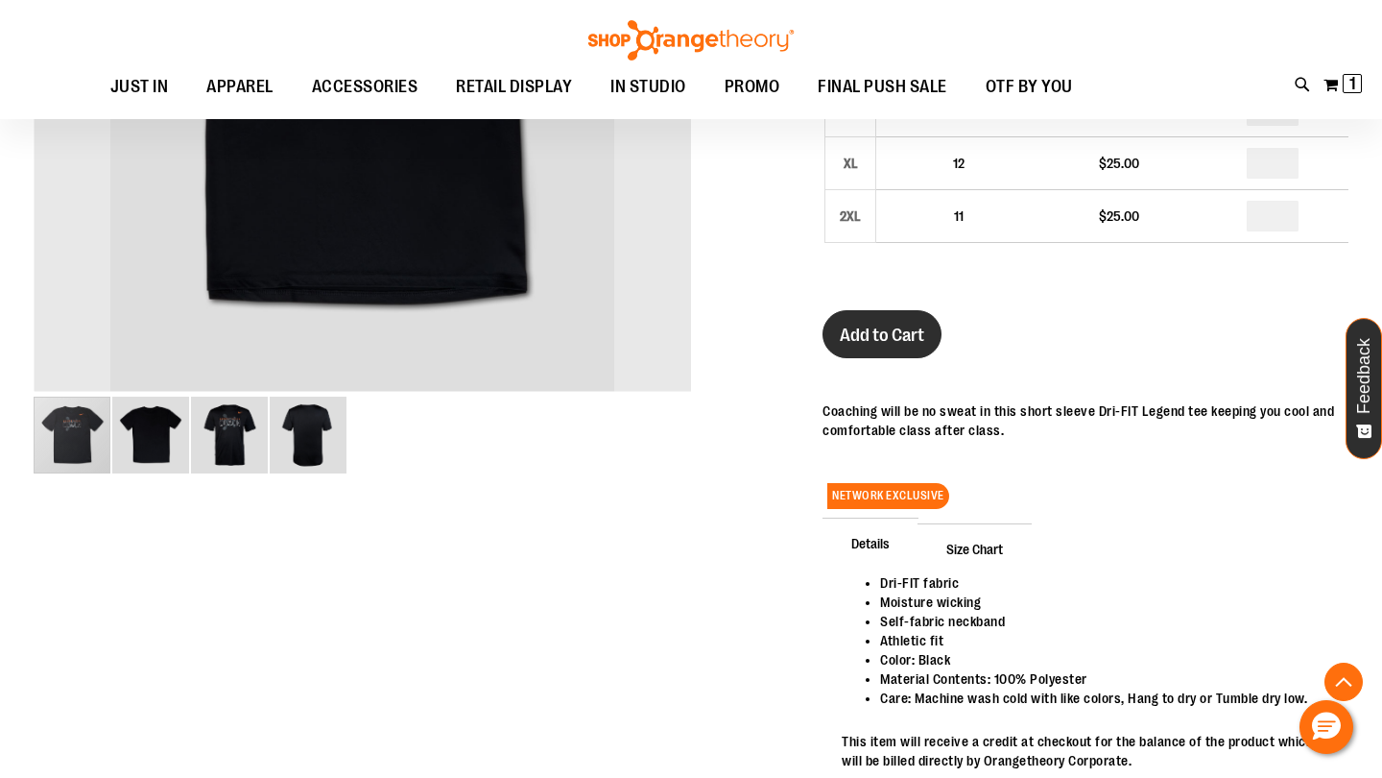
click at [866, 339] on span "Add to Cart" at bounding box center [882, 334] width 84 height 21
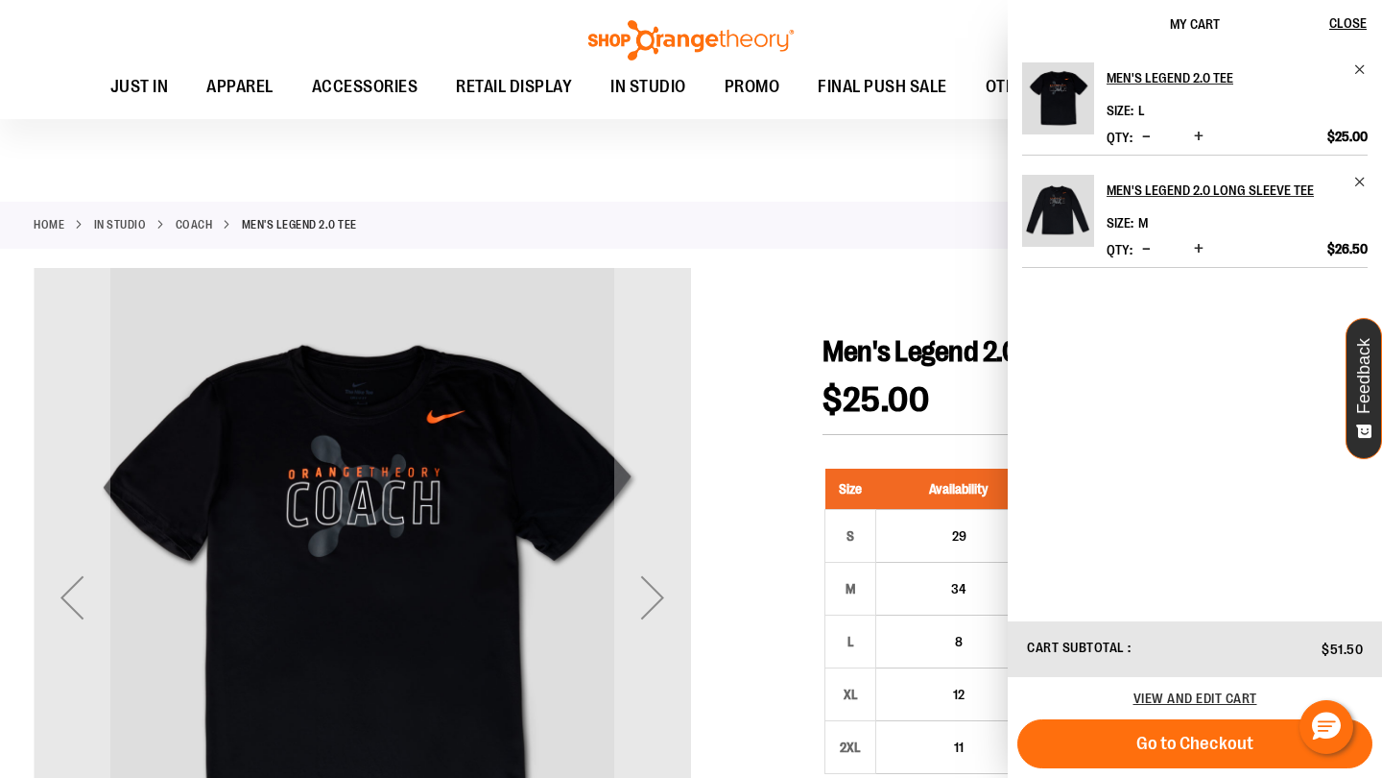
scroll to position [0, 0]
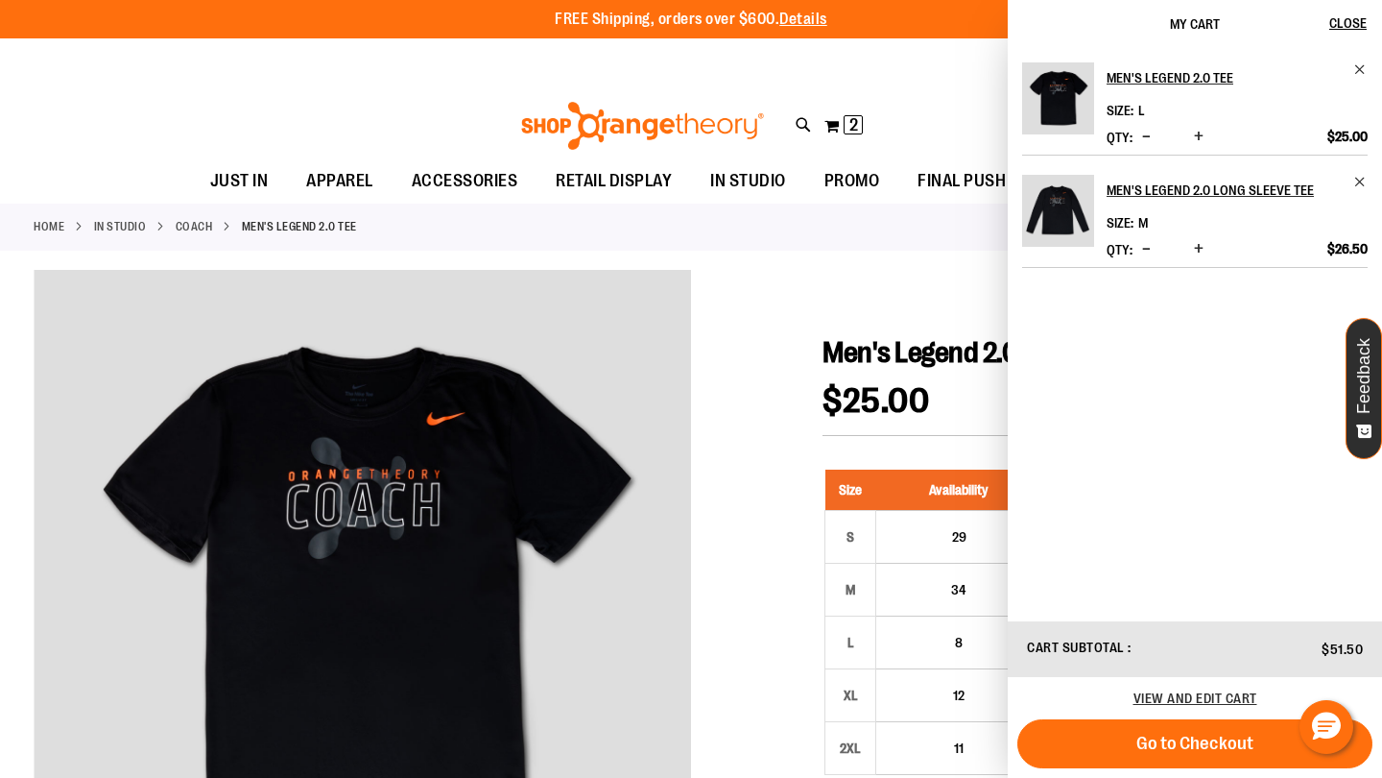
click at [377, 75] on div "**********" at bounding box center [691, 59] width 1382 height 42
